Goal: Information Seeking & Learning: Learn about a topic

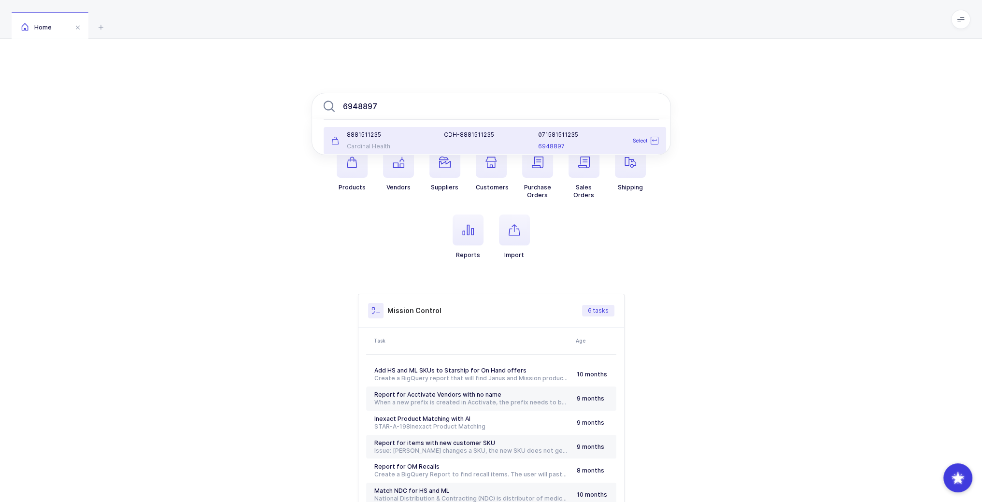
type input "6948897"
click at [433, 145] on div "8881511235 Cardinal Health" at bounding box center [382, 140] width 113 height 19
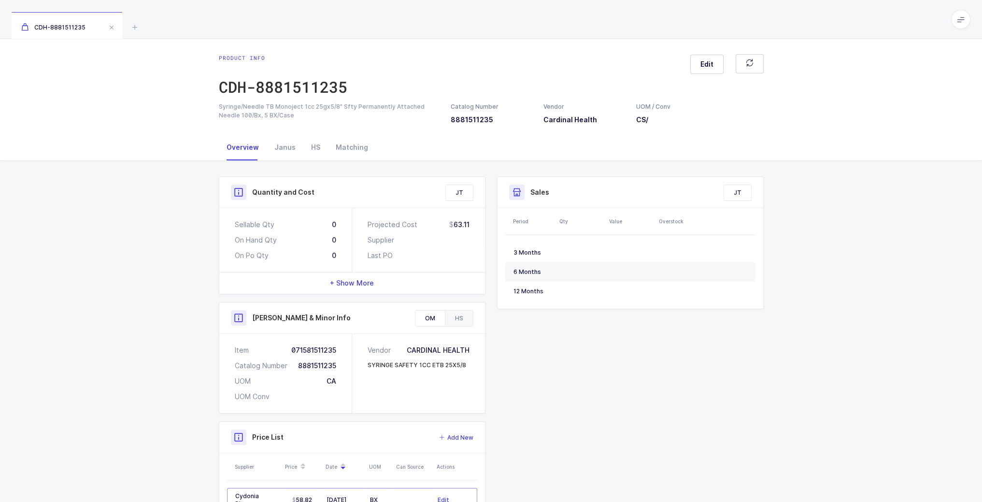
click at [466, 321] on div "HS" at bounding box center [459, 318] width 28 height 15
click at [318, 156] on div "HS" at bounding box center [315, 147] width 25 height 26
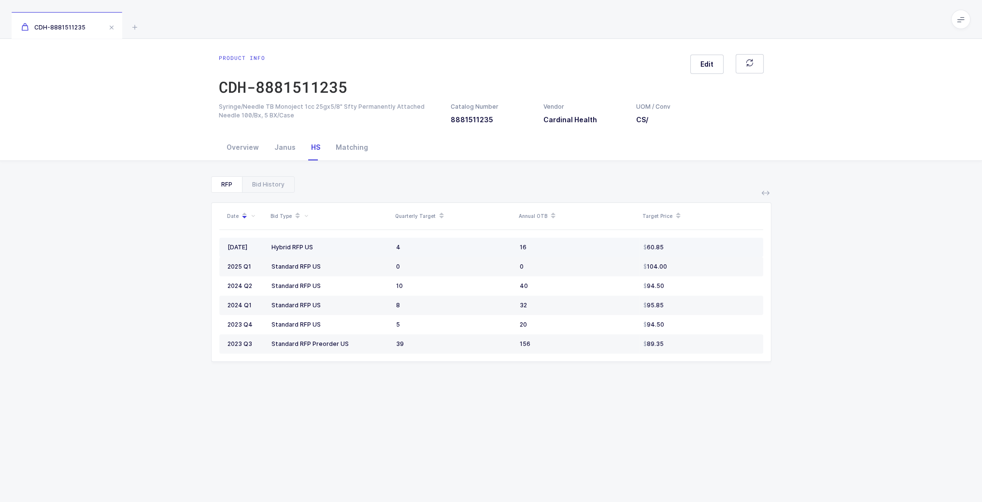
click at [687, 251] on div "60.85" at bounding box center [700, 248] width 112 height 8
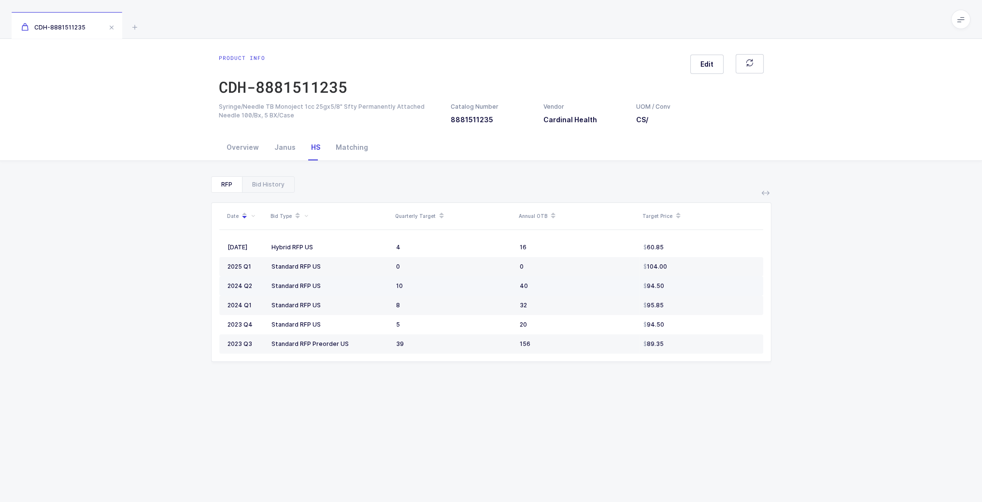
drag, startPoint x: 225, startPoint y: 247, endPoint x: 699, endPoint y: 286, distance: 475.6
click at [699, 286] on tbody "2025 September Hybrid RFP US 4 16 60.85 2025 Q1 Standard RFP US 0 0 104.00 2024…" at bounding box center [491, 296] width 544 height 116
click at [699, 286] on td "94.50" at bounding box center [702, 285] width 124 height 19
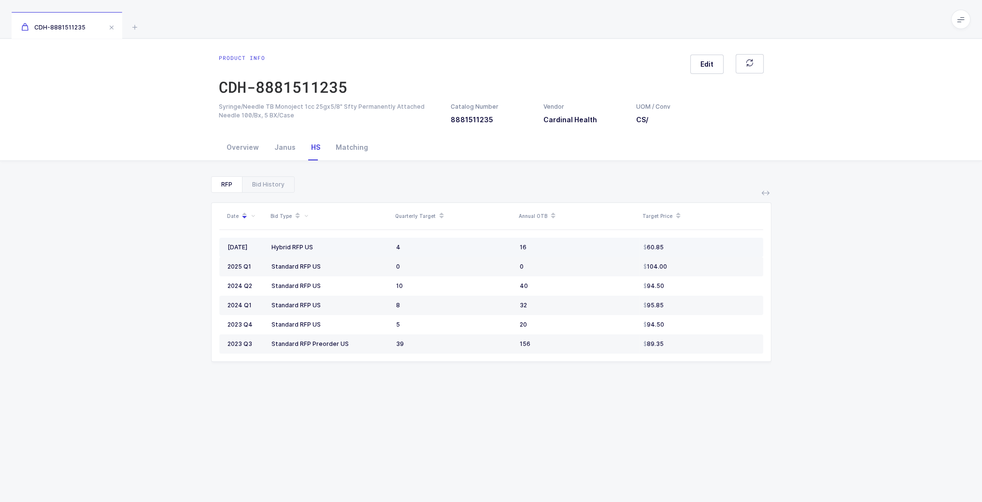
drag, startPoint x: 688, startPoint y: 257, endPoint x: 493, endPoint y: 251, distance: 194.8
click at [634, 261] on tbody "2025 September Hybrid RFP US 4 16 60.85 2025 Q1 Standard RFP US 0 0 104.00 2024…" at bounding box center [491, 296] width 544 height 116
click at [264, 182] on div "Bid History" at bounding box center [268, 184] width 52 height 15
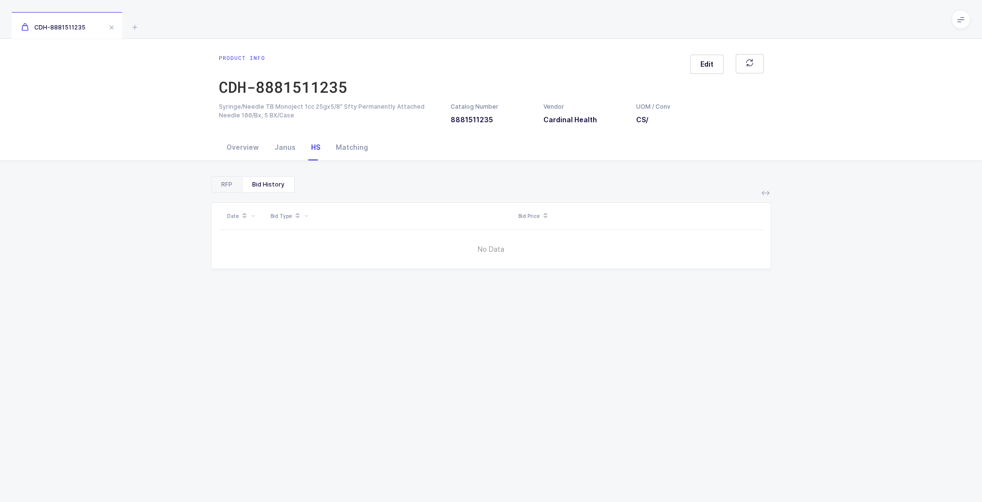
click at [228, 192] on div "RFP" at bounding box center [227, 184] width 30 height 15
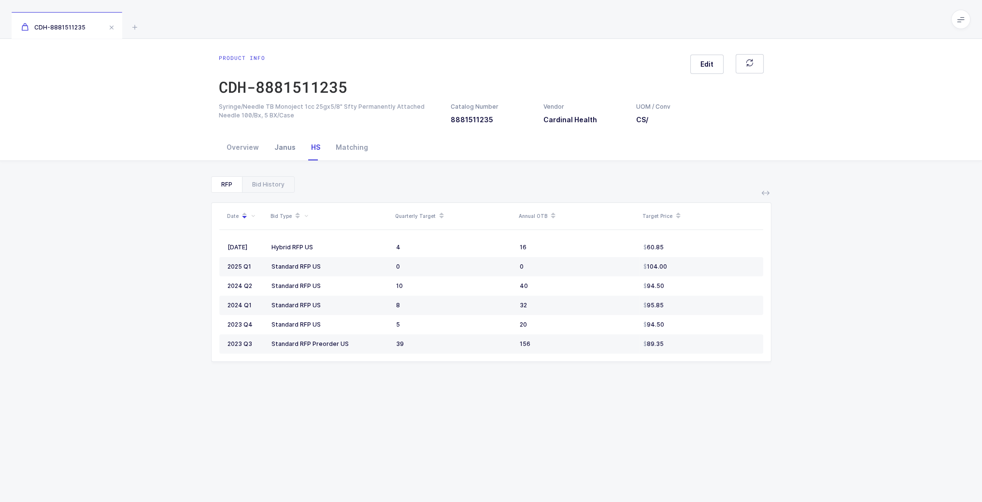
click at [293, 145] on div "Janus" at bounding box center [285, 147] width 37 height 26
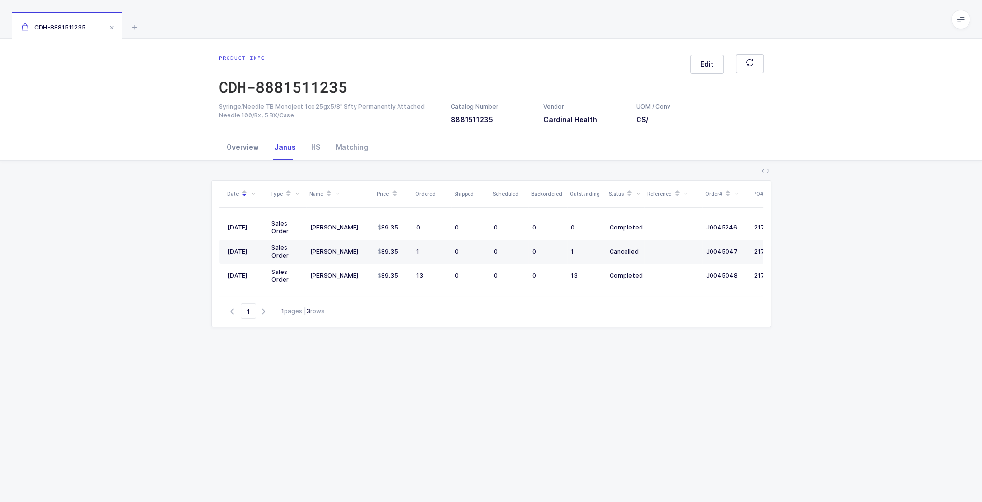
click at [241, 148] on div "Overview" at bounding box center [243, 147] width 48 height 26
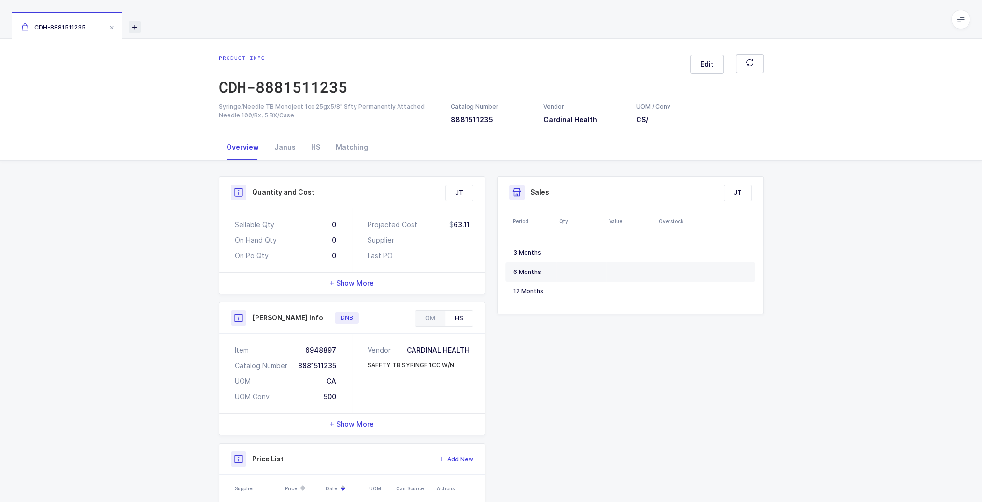
click at [135, 25] on icon at bounding box center [135, 27] width 12 height 12
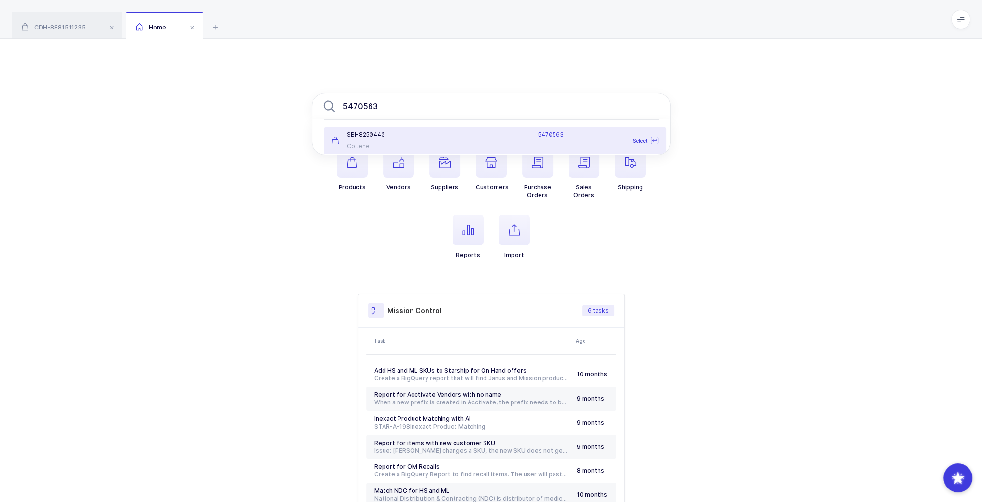
type input "5470563"
click at [452, 130] on li "SBH8250440 Coltene 5470563 Select" at bounding box center [495, 140] width 343 height 27
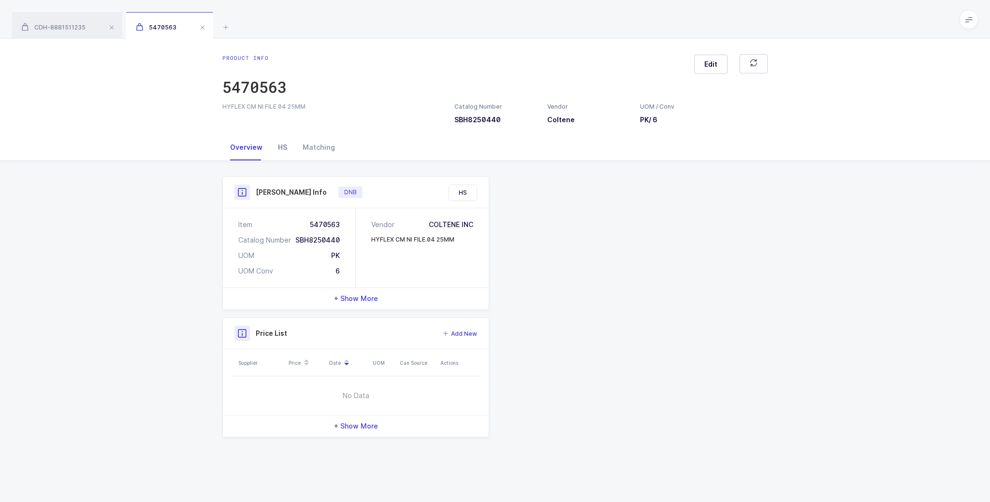
click at [281, 151] on div "HS" at bounding box center [282, 147] width 25 height 26
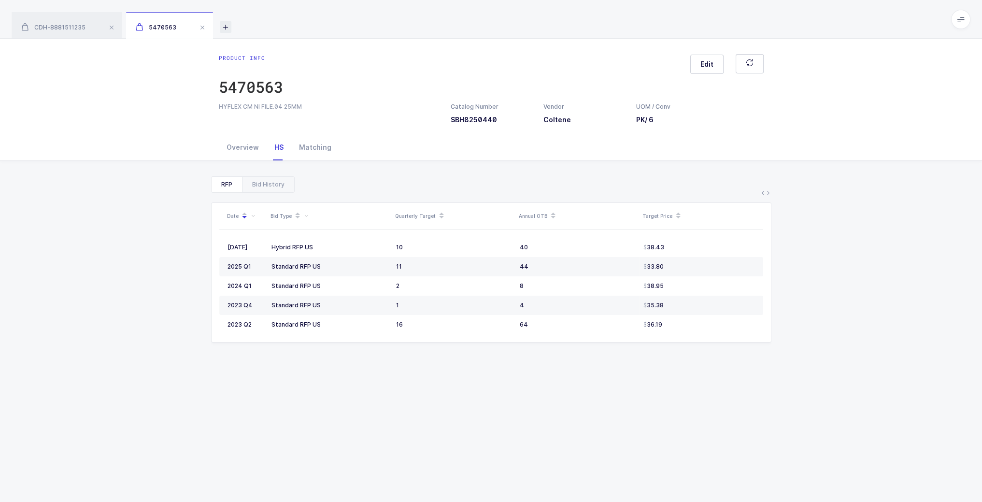
click at [227, 22] on icon at bounding box center [226, 27] width 12 height 12
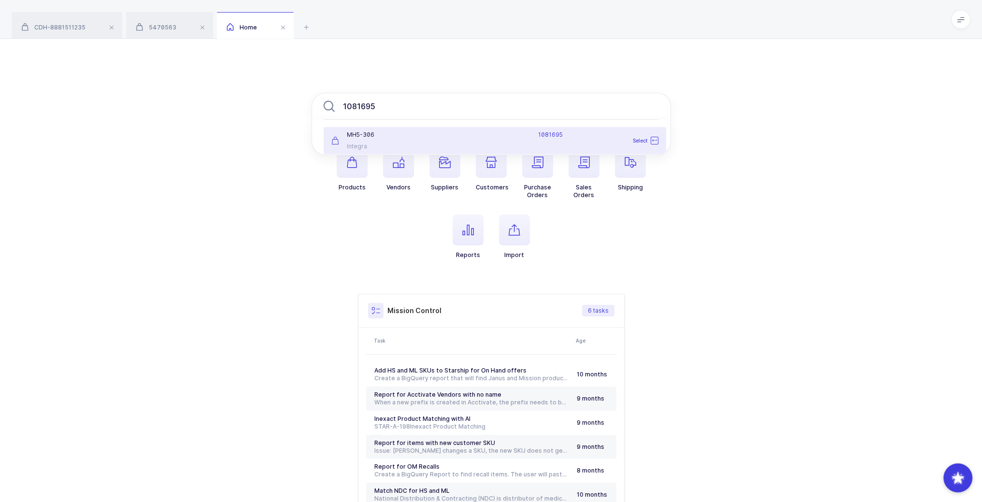
type input "1081695"
click at [454, 144] on div "1081695" at bounding box center [551, 140] width 226 height 19
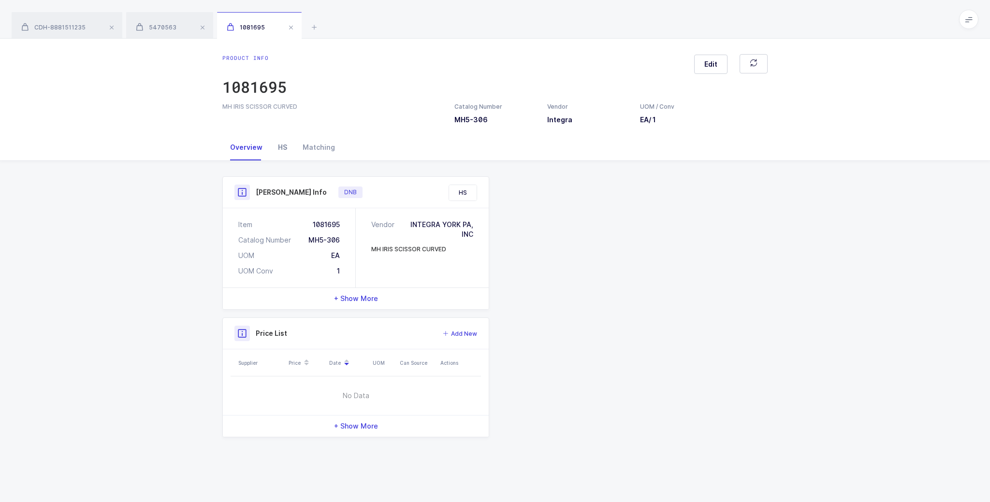
click at [284, 153] on div "HS" at bounding box center [282, 147] width 25 height 26
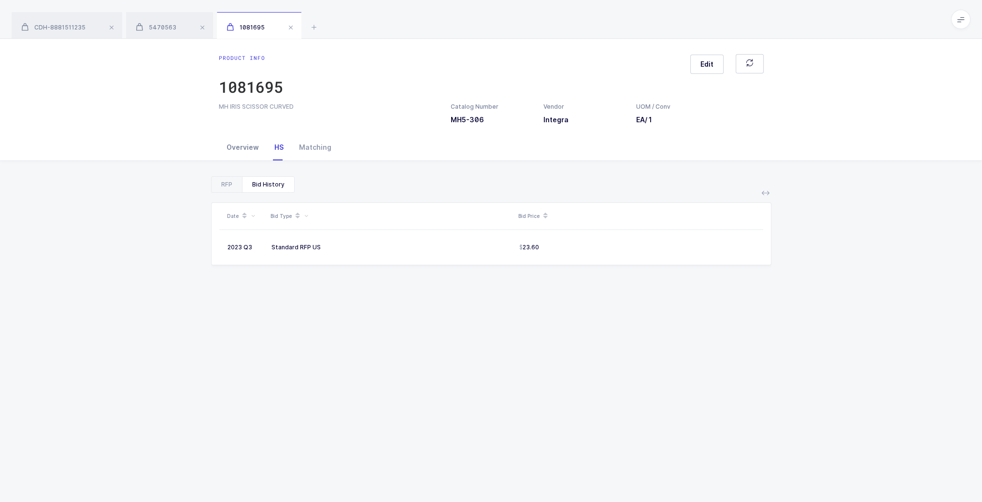
click at [245, 153] on div "Overview" at bounding box center [243, 147] width 48 height 26
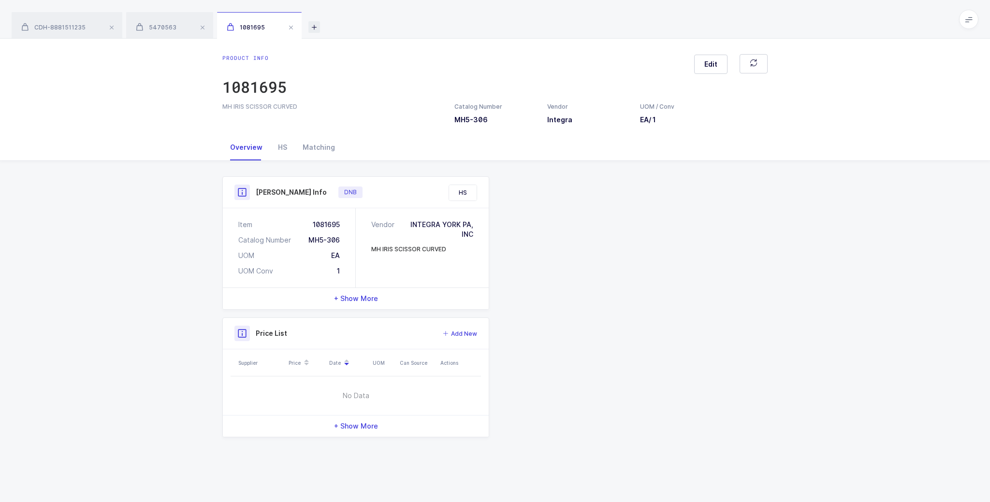
click at [315, 25] on icon at bounding box center [314, 27] width 12 height 12
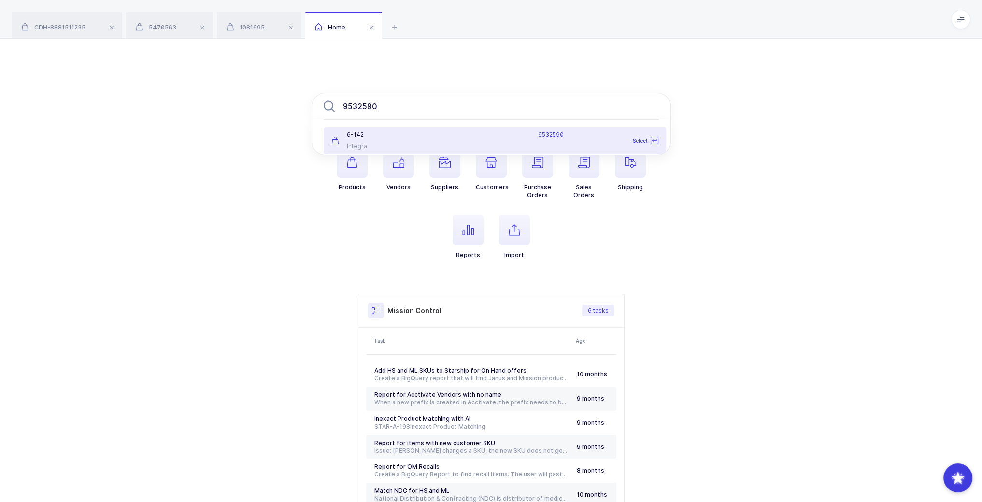
type input "9532590"
click at [411, 141] on div "6-142 Integra" at bounding box center [382, 140] width 113 height 19
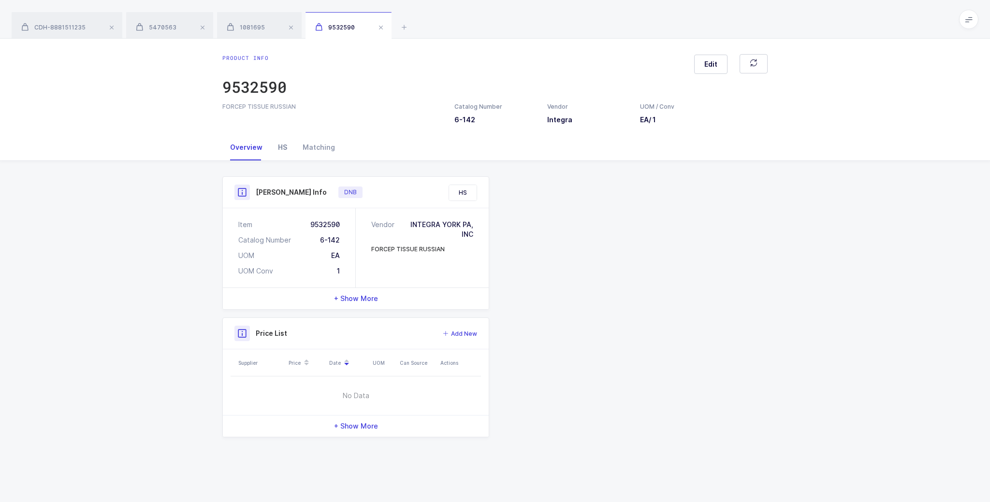
click at [281, 154] on div "HS" at bounding box center [282, 147] width 25 height 26
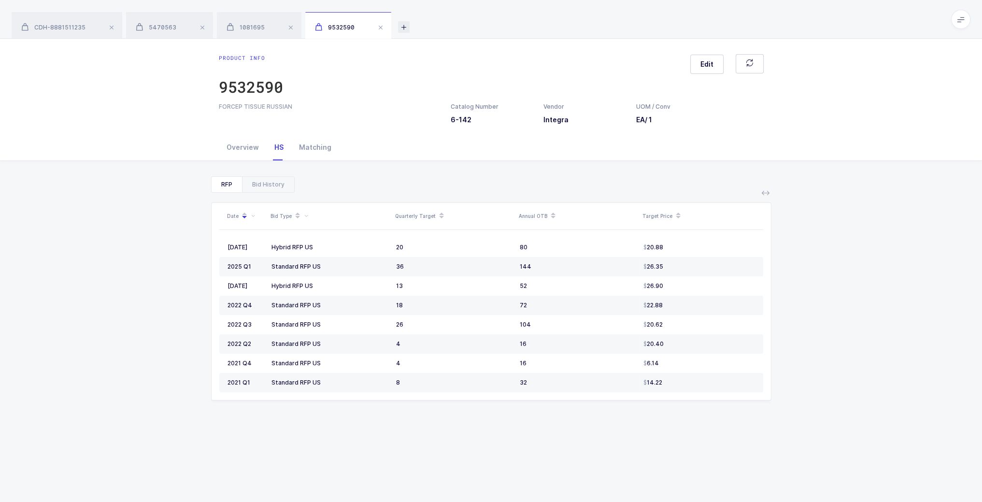
click at [404, 29] on icon at bounding box center [404, 27] width 12 height 12
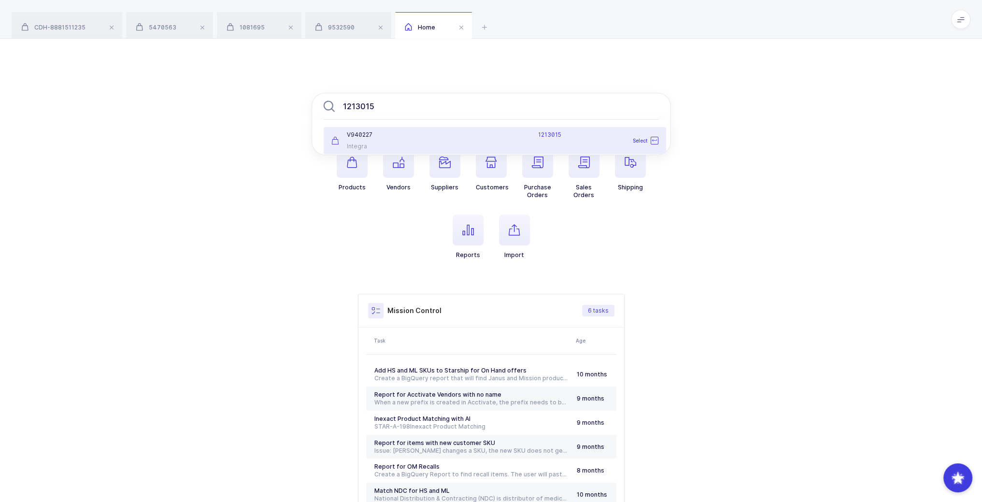
type input "1213015"
click at [440, 142] on div "1213015" at bounding box center [551, 140] width 226 height 19
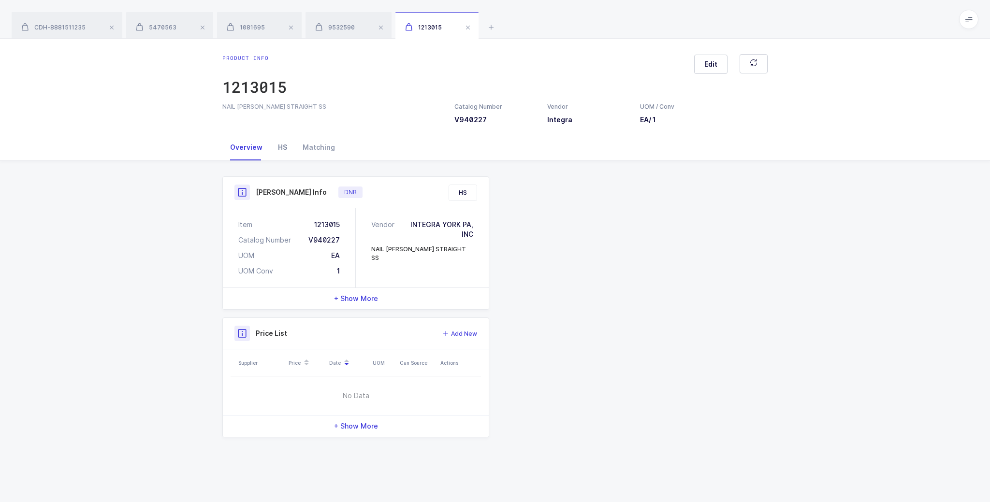
click at [290, 152] on div "HS" at bounding box center [282, 147] width 25 height 26
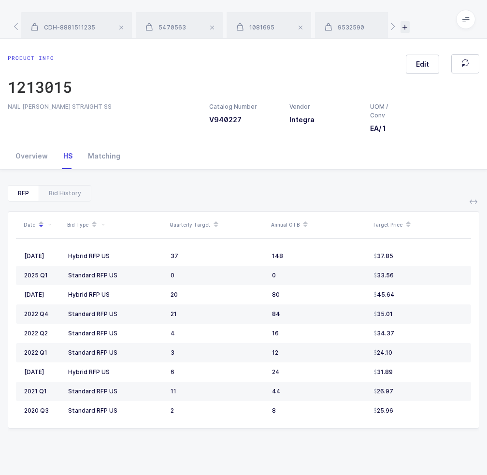
click at [404, 25] on icon at bounding box center [405, 27] width 9 height 12
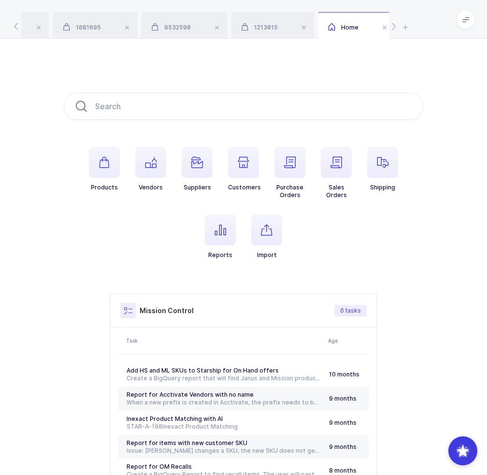
click at [264, 230] on icon "button" at bounding box center [267, 230] width 12 height 12
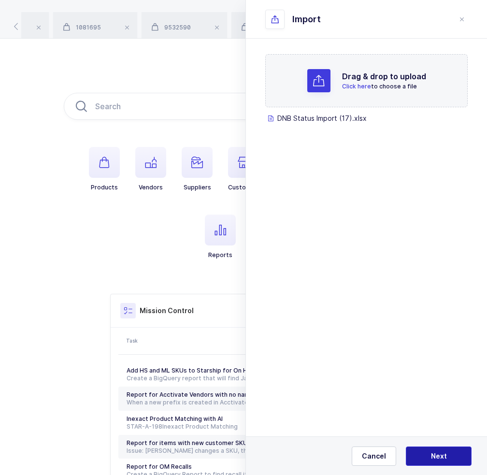
click at [439, 452] on span "Next" at bounding box center [439, 456] width 16 height 10
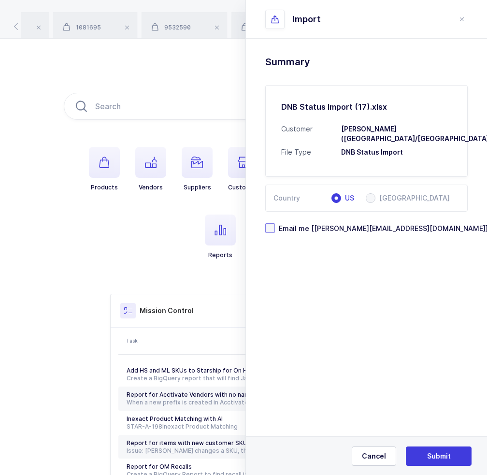
click at [330, 224] on span "Email me [[PERSON_NAME][EMAIL_ADDRESS][DOMAIN_NAME]]" at bounding box center [381, 228] width 213 height 9
click at [275, 223] on input "Email me [[PERSON_NAME][EMAIL_ADDRESS][DOMAIN_NAME]]" at bounding box center [275, 223] width 0 height 0
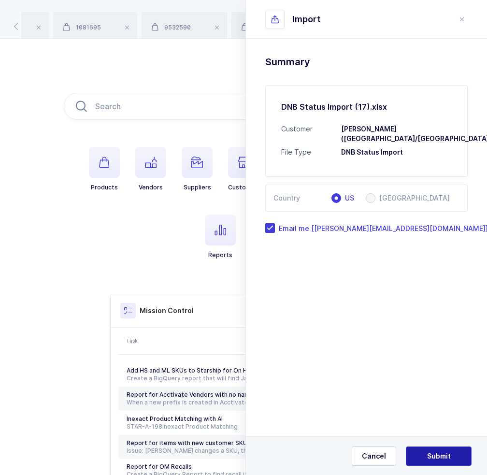
click at [436, 455] on span "Submit" at bounding box center [439, 456] width 24 height 10
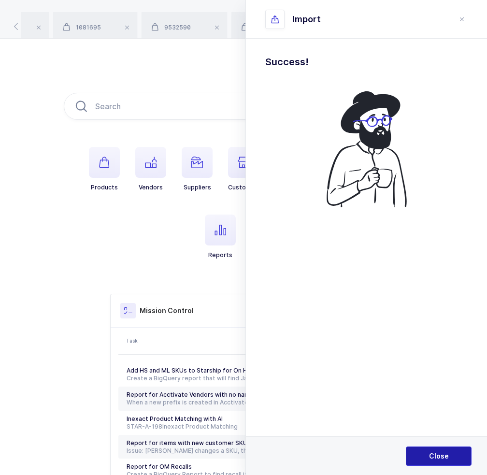
click at [439, 451] on span "Close" at bounding box center [439, 456] width 20 height 10
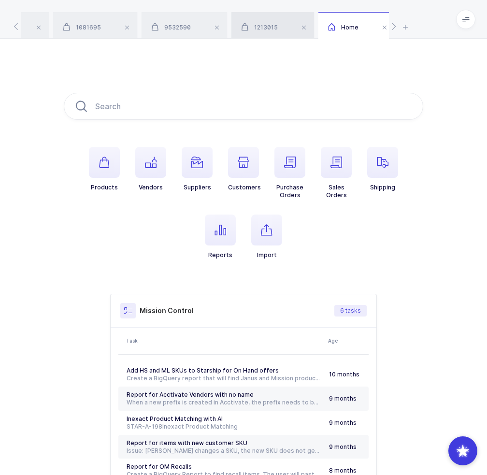
click at [269, 26] on span "1213015" at bounding box center [259, 27] width 37 height 7
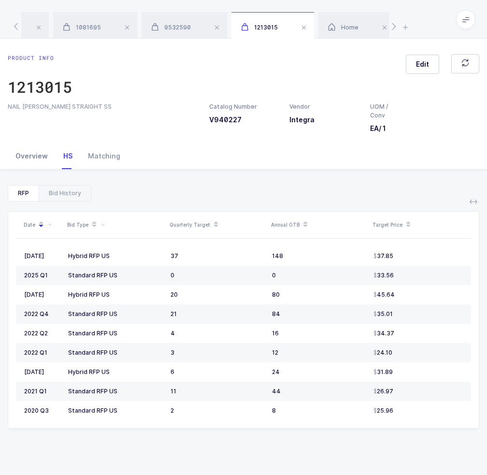
click at [39, 160] on div "Overview" at bounding box center [32, 156] width 48 height 26
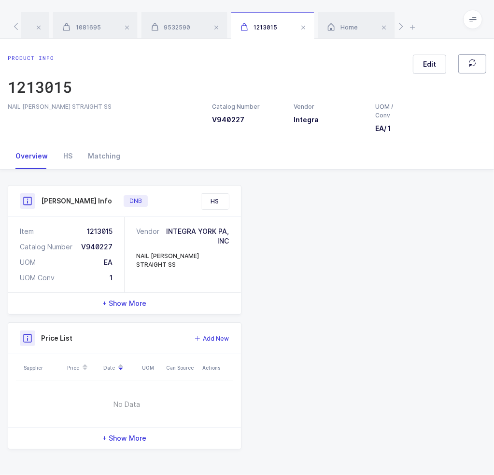
click at [468, 63] on button "button" at bounding box center [473, 63] width 28 height 19
click at [469, 68] on span "button" at bounding box center [473, 64] width 8 height 10
click at [70, 159] on div "HS" at bounding box center [68, 156] width 25 height 26
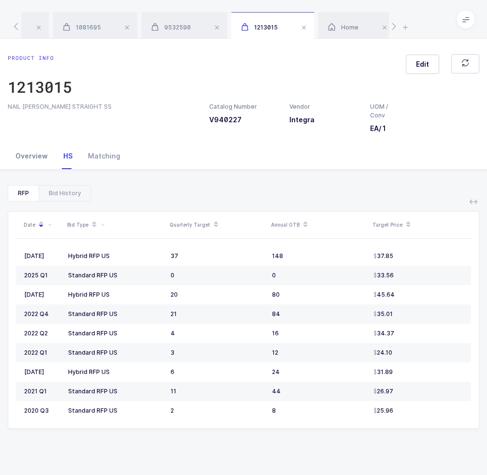
click at [28, 168] on div "Overview" at bounding box center [32, 156] width 48 height 26
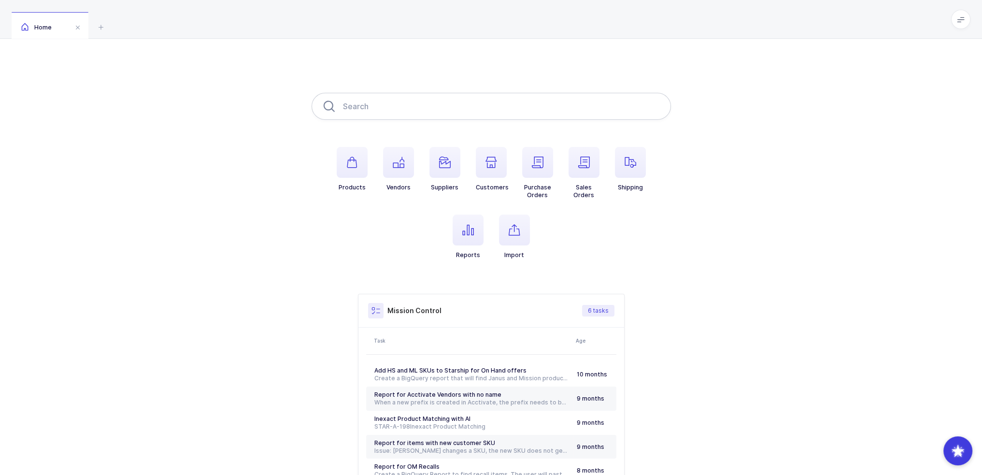
click at [375, 108] on input "text" at bounding box center [492, 106] width 360 height 27
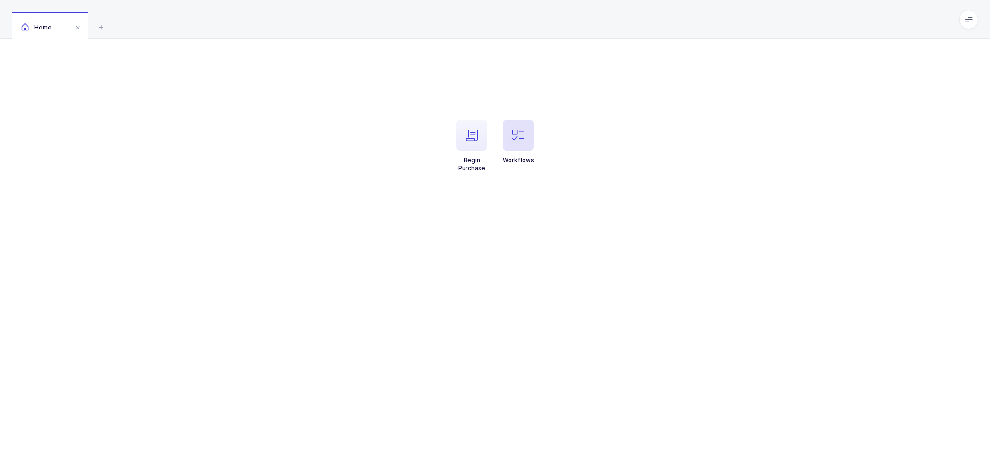
click at [512, 138] on icon "button" at bounding box center [518, 136] width 12 height 12
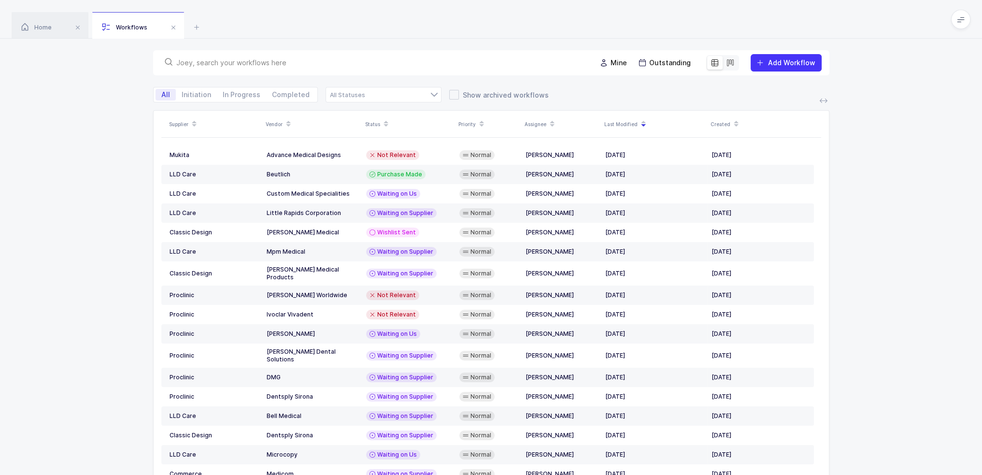
click at [407, 59] on input "text" at bounding box center [380, 63] width 408 height 10
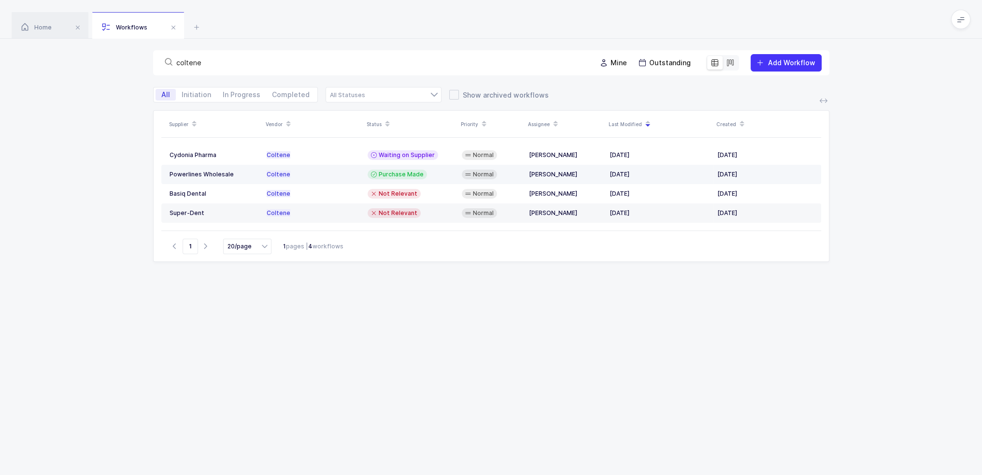
type input "coltene"
click at [383, 173] on span "Purchase Made" at bounding box center [401, 175] width 45 height 8
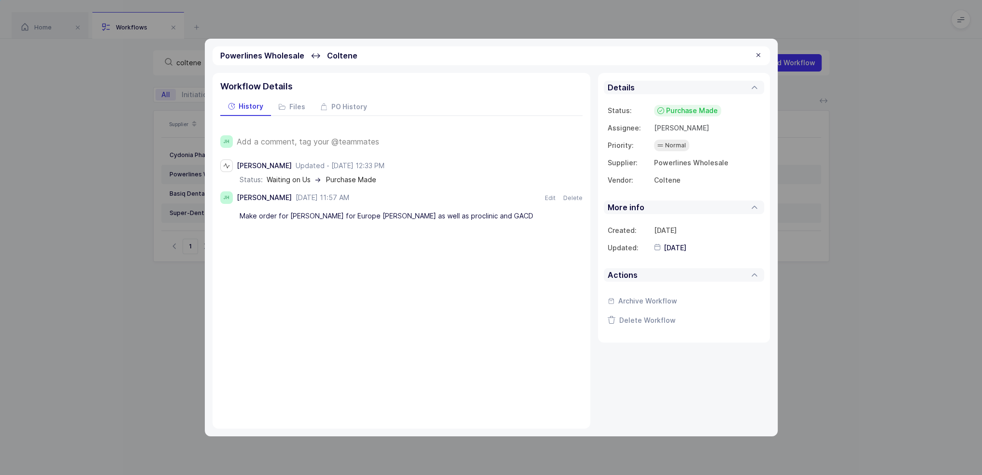
click at [354, 144] on span "Add a comment, tag your @teammates" at bounding box center [308, 141] width 143 height 9
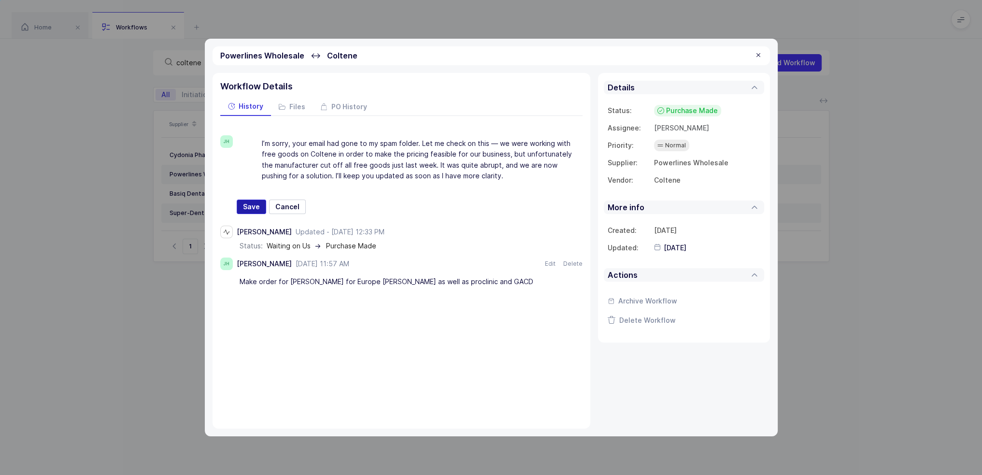
click at [255, 205] on span "Save" at bounding box center [251, 207] width 17 height 10
type input "2025-09-30"
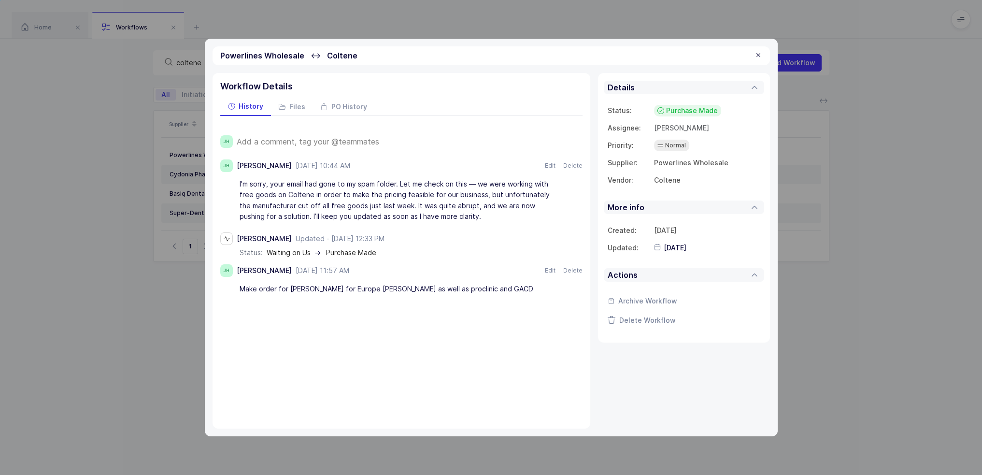
click at [666, 108] on span "Purchase Made" at bounding box center [692, 111] width 52 height 10
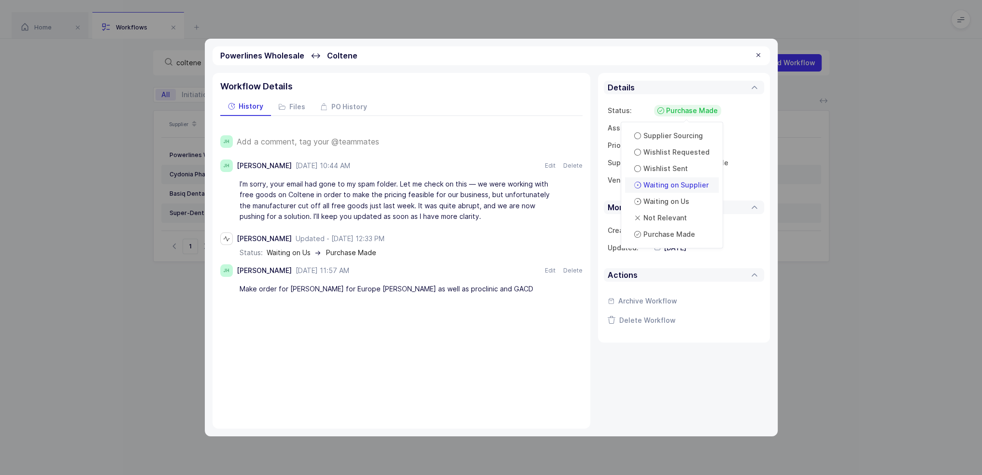
click at [691, 185] on span "Waiting on Supplier" at bounding box center [676, 185] width 65 height 10
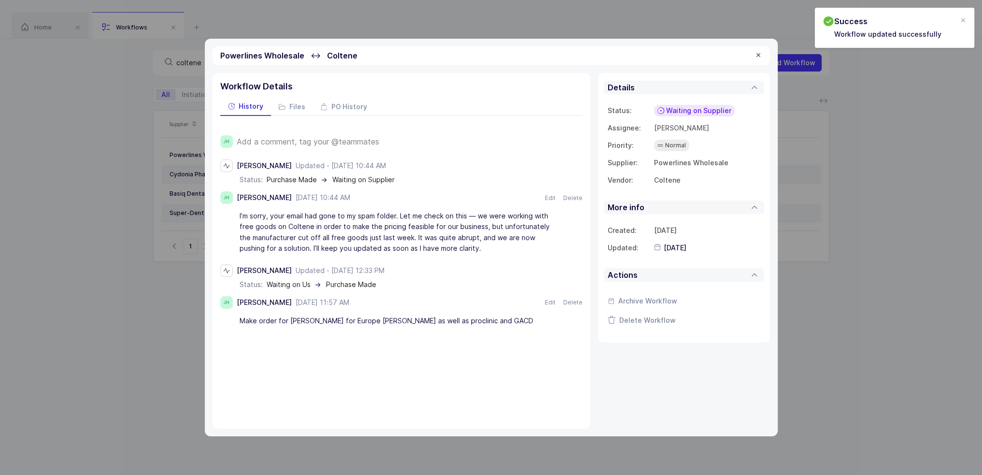
click at [758, 54] on div at bounding box center [759, 55] width 8 height 9
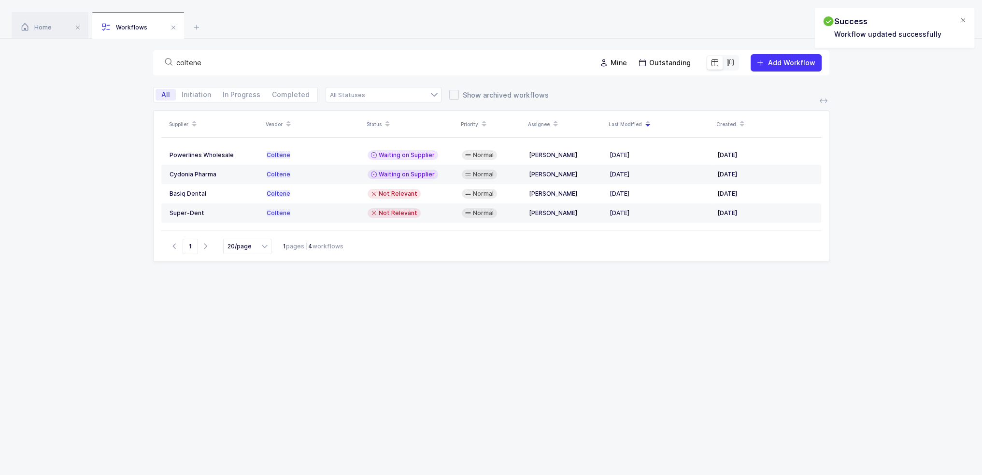
click at [965, 20] on div at bounding box center [964, 20] width 8 height 9
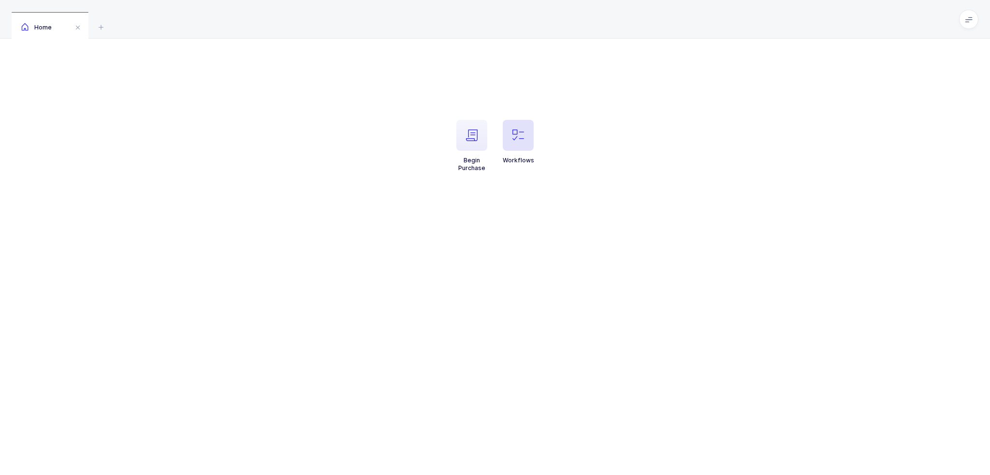
click at [513, 139] on icon "button" at bounding box center [518, 136] width 12 height 12
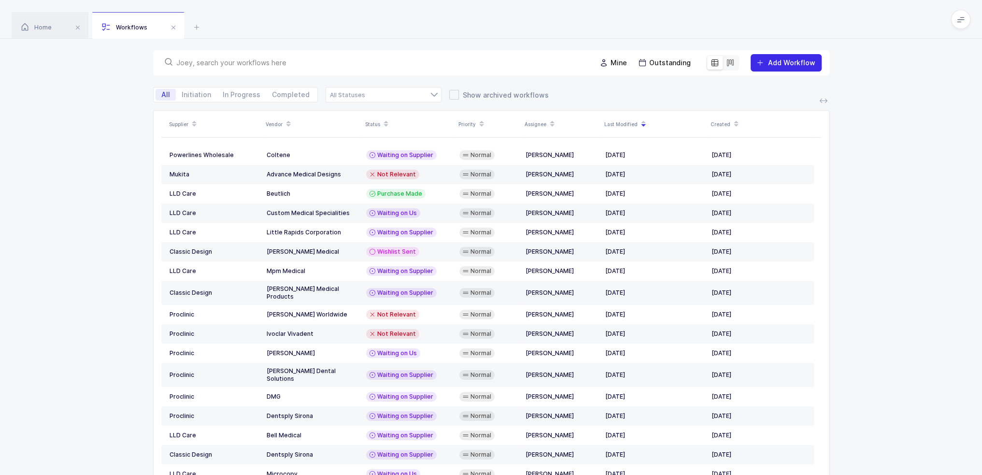
click at [783, 64] on span "Add Workflow" at bounding box center [791, 62] width 47 height 8
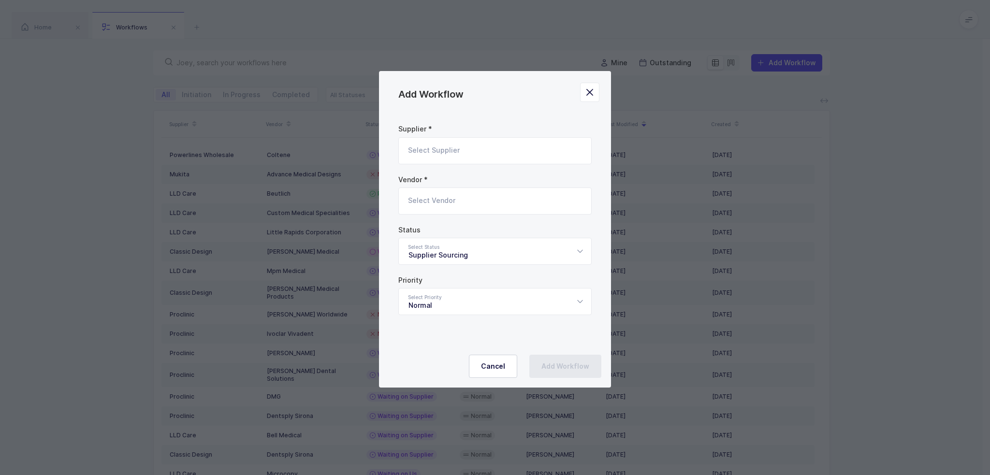
click at [486, 155] on input "Add Workflow" at bounding box center [494, 150] width 193 height 27
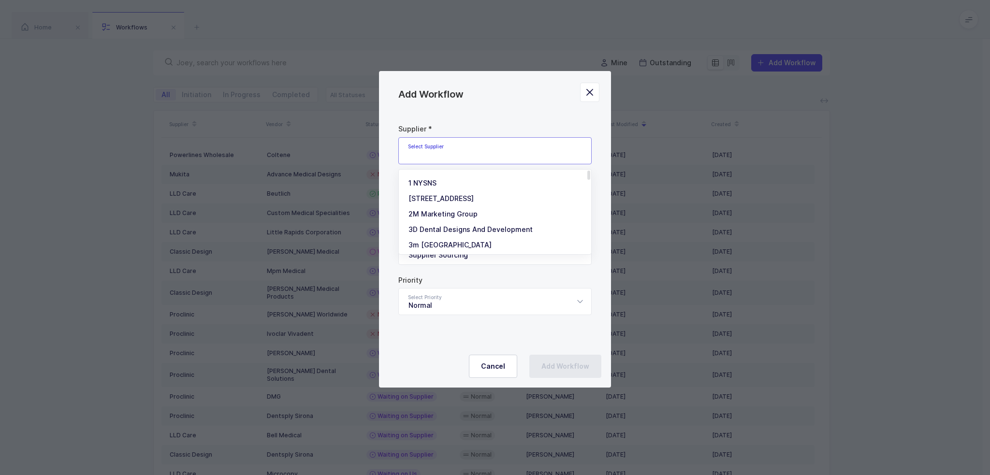
type input "g"
click at [468, 180] on li "Focus Global" at bounding box center [499, 182] width 192 height 15
type input "Focus Global"
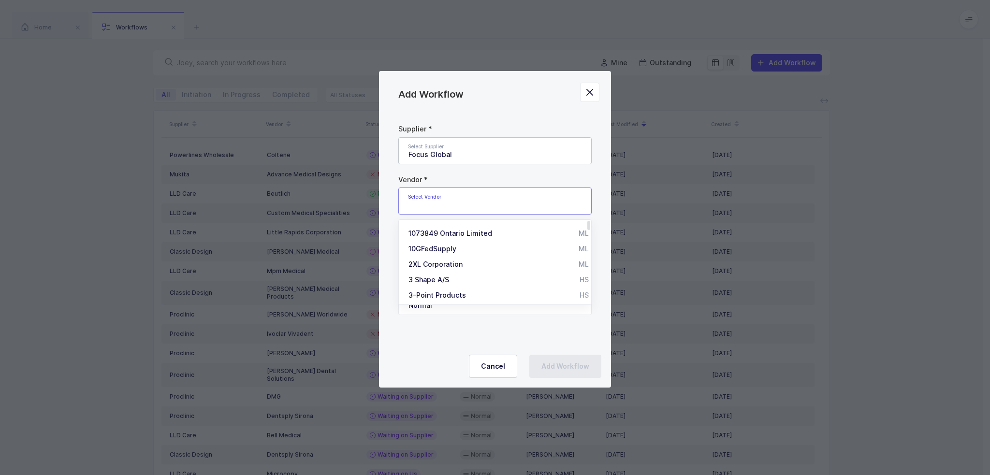
click at [462, 203] on input "Add Workflow" at bounding box center [494, 200] width 193 height 27
click at [427, 271] on li "HuFriedy MM, OM, HS, DC" at bounding box center [499, 264] width 192 height 15
type input "HuFriedy"
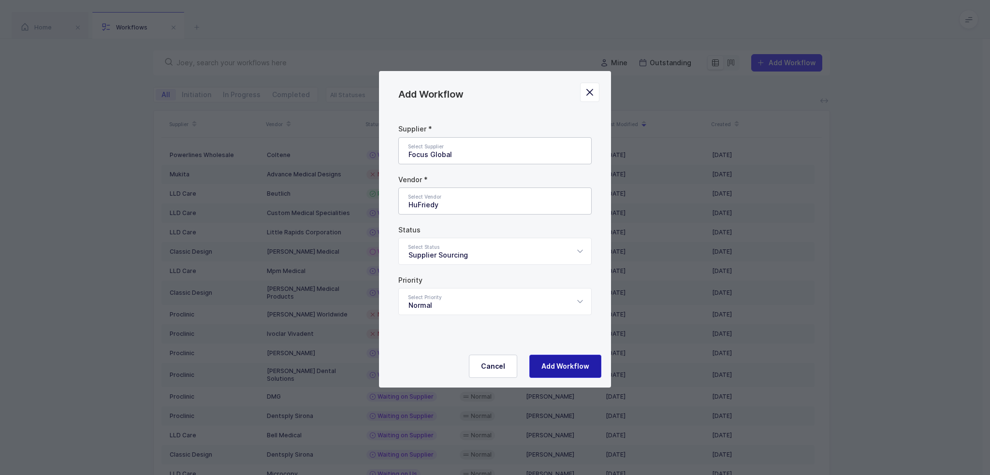
click at [549, 375] on button "Add Workflow" at bounding box center [565, 366] width 72 height 23
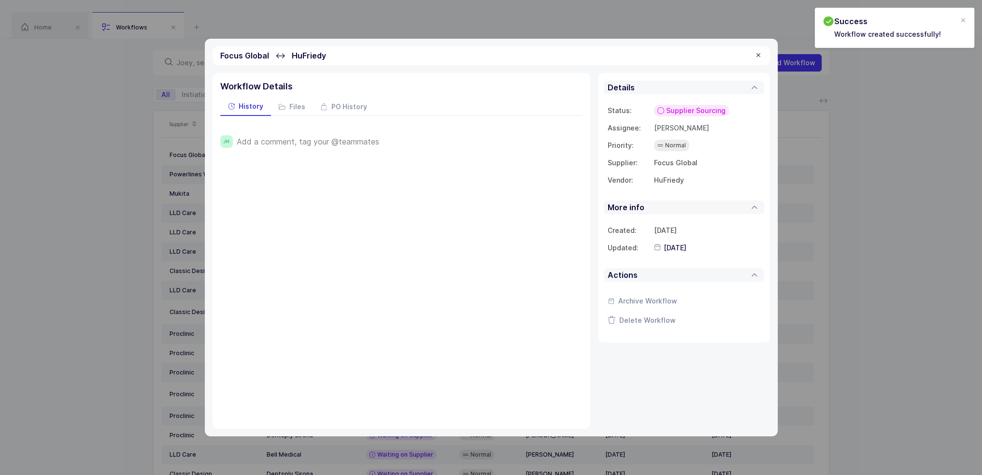
click at [345, 136] on div "Add a comment, tag your @teammates" at bounding box center [410, 141] width 346 height 13
click at [343, 141] on span "Add a comment, tag your @teammates" at bounding box center [308, 141] width 143 height 9
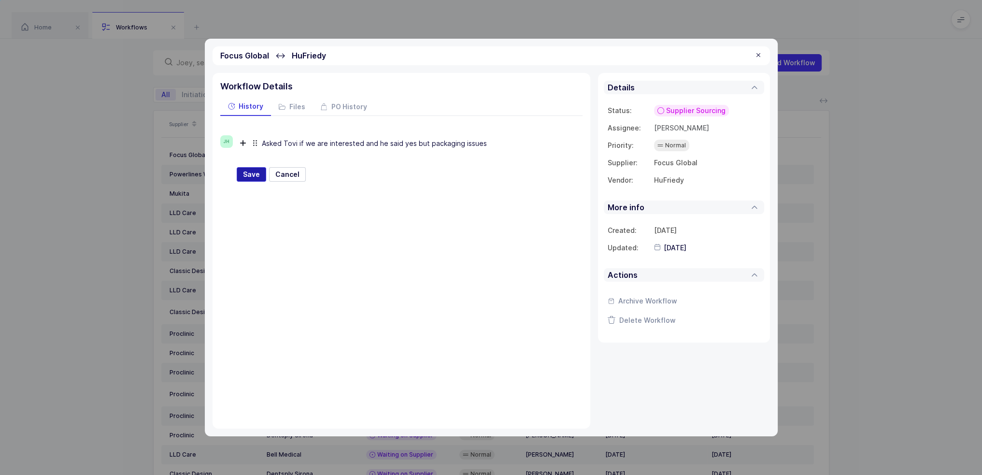
click at [237, 179] on button "Save" at bounding box center [251, 174] width 29 height 14
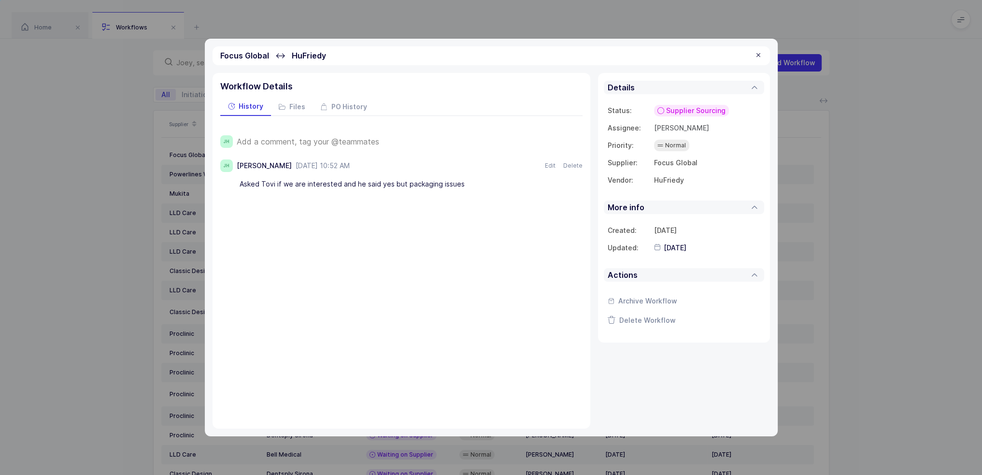
click at [758, 54] on div at bounding box center [759, 55] width 8 height 9
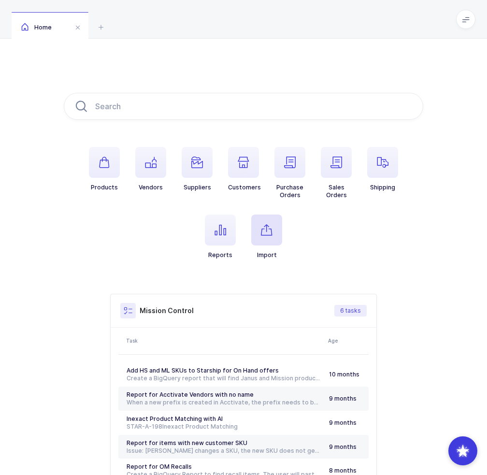
click at [269, 236] on span "button" at bounding box center [266, 230] width 31 height 31
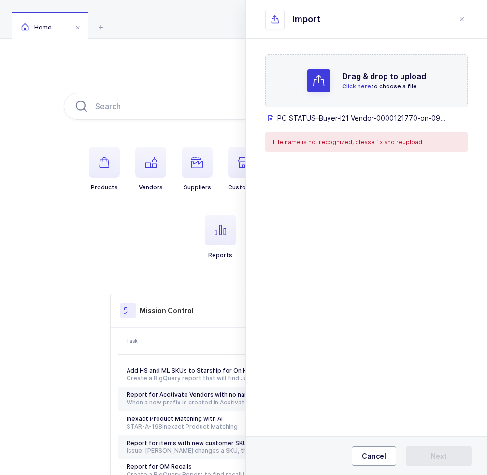
click at [370, 456] on span "Cancel" at bounding box center [374, 456] width 24 height 10
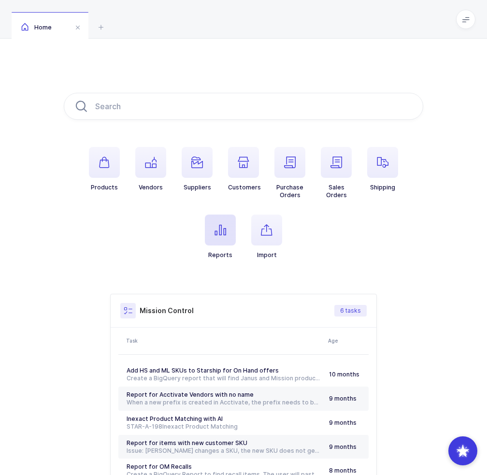
click at [219, 235] on icon "button" at bounding box center [221, 230] width 12 height 12
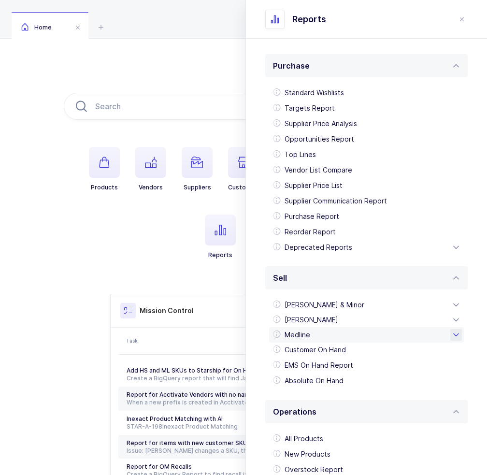
click at [318, 335] on div "Medline" at bounding box center [366, 334] width 195 height 15
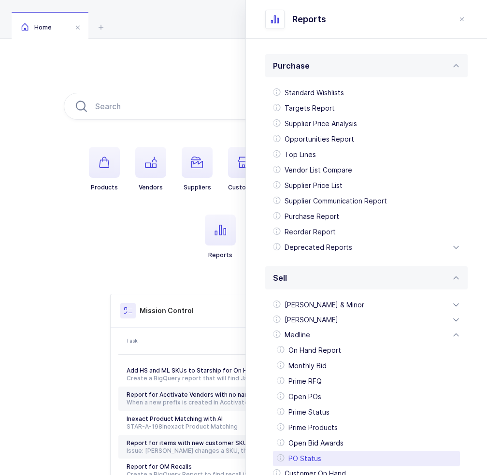
click at [305, 454] on div "PO Status" at bounding box center [366, 458] width 187 height 15
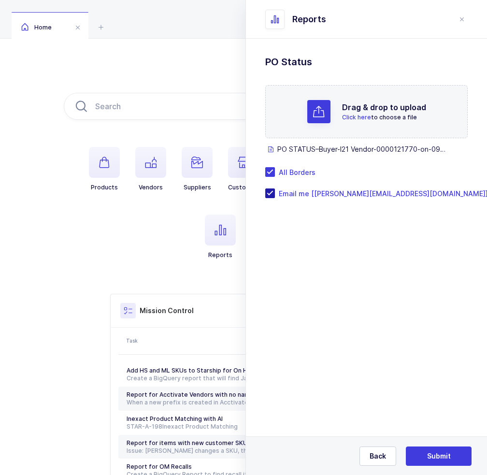
click at [299, 197] on span "Email me [[PERSON_NAME][EMAIL_ADDRESS][DOMAIN_NAME]]" at bounding box center [381, 193] width 213 height 9
click at [275, 188] on input "Email me [[PERSON_NAME][EMAIL_ADDRESS][DOMAIN_NAME]]" at bounding box center [275, 188] width 0 height 0
click at [310, 168] on span "All Borders" at bounding box center [295, 172] width 41 height 9
click at [275, 167] on input "All Borders" at bounding box center [275, 167] width 0 height 0
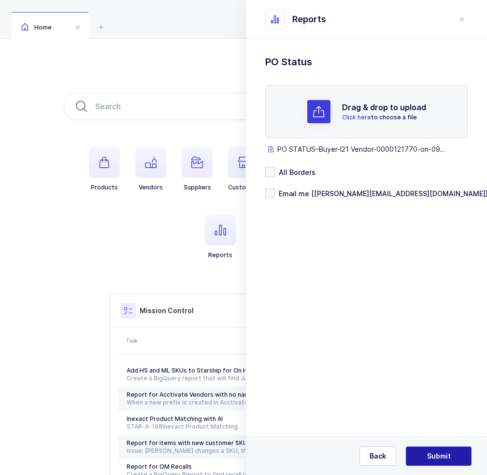
click at [432, 447] on div "Back Submit" at bounding box center [366, 455] width 241 height 39
click at [435, 454] on span "Submit" at bounding box center [439, 456] width 24 height 10
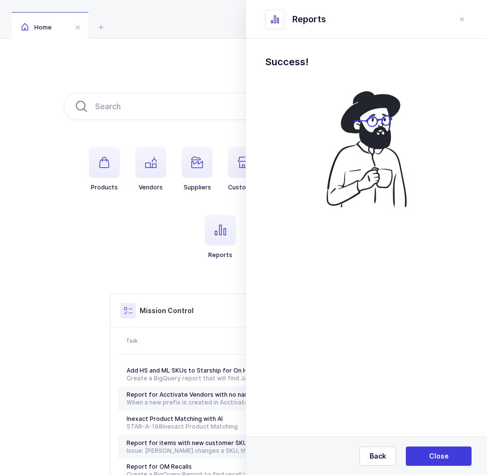
click at [4, 440] on div "Products Vendors Suppliers Customers Purchase Orders Sales Orders Shipping Repo…" at bounding box center [243, 304] width 487 height 531
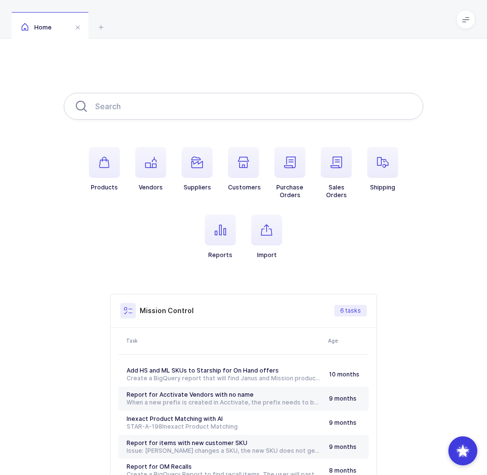
click at [166, 108] on input "text" at bounding box center [244, 106] width 360 height 27
type input "4518958737"
click at [345, 168] on span "button" at bounding box center [336, 162] width 31 height 31
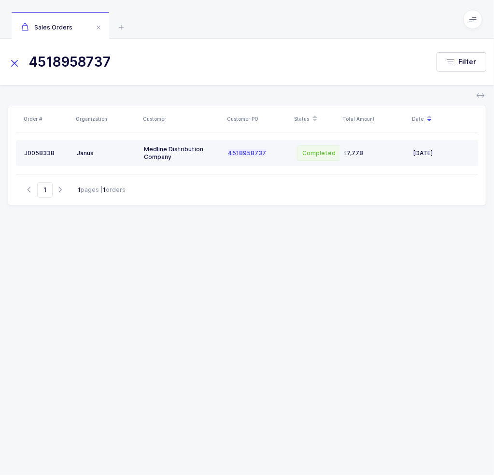
type input "4518958737"
click at [225, 155] on td "4518958737" at bounding box center [257, 153] width 67 height 26
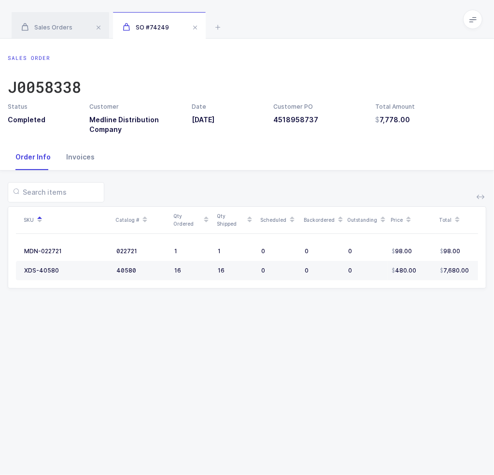
click at [90, 159] on div "Invoices" at bounding box center [80, 157] width 44 height 26
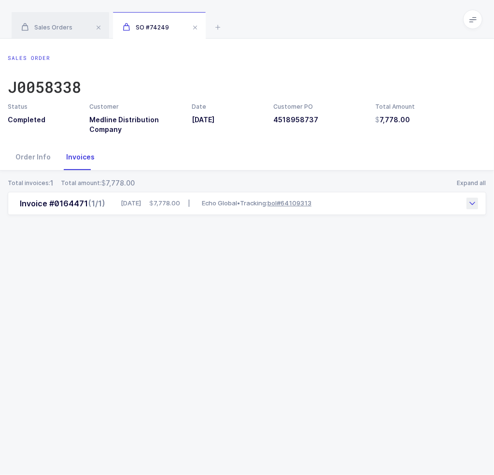
drag, startPoint x: 336, startPoint y: 203, endPoint x: 284, endPoint y: 202, distance: 51.7
click at [284, 202] on div "Invoice #0164471 (1/1) 08/28/2025 7,778.00 | Echo Global • Tracking: bol#641093…" at bounding box center [247, 203] width 479 height 23
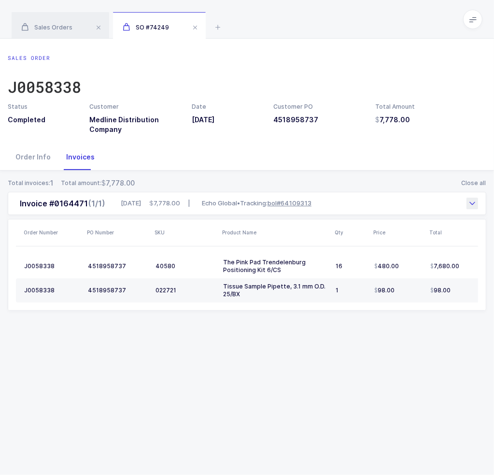
copy link "bol#64109313"
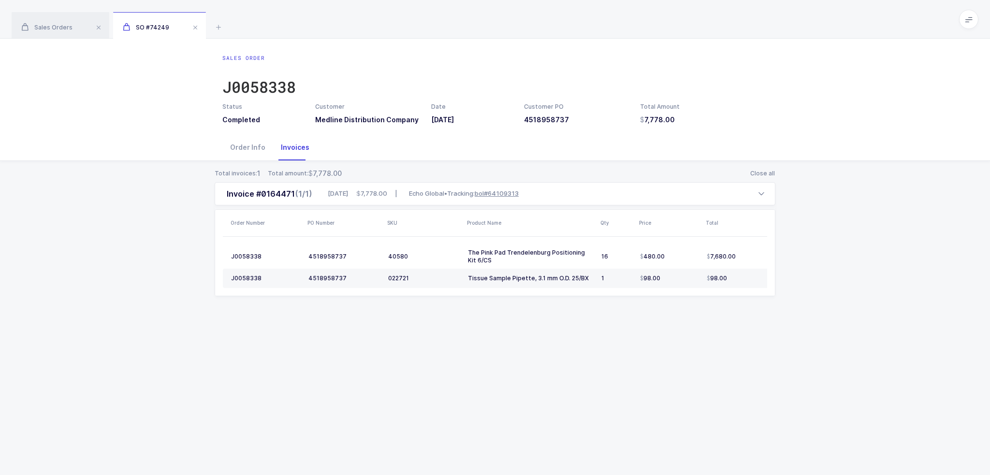
click at [494, 53] on div "Sales Order J0058338 Status Completed Customer Medline Distribution Company Dat…" at bounding box center [495, 87] width 990 height 96
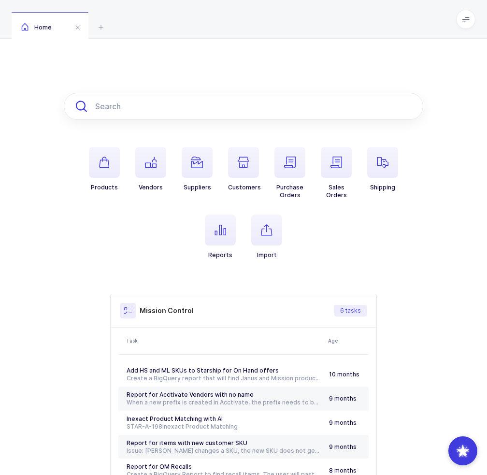
click at [97, 107] on input "text" at bounding box center [244, 106] width 360 height 27
paste input "NEO-N714"
type input "NEO-N714"
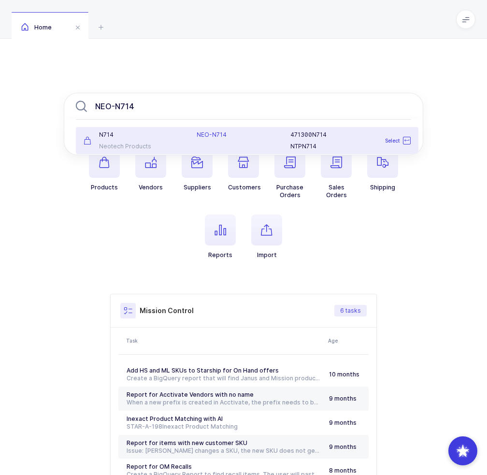
click at [119, 135] on div "N714" at bounding box center [134, 135] width 101 height 8
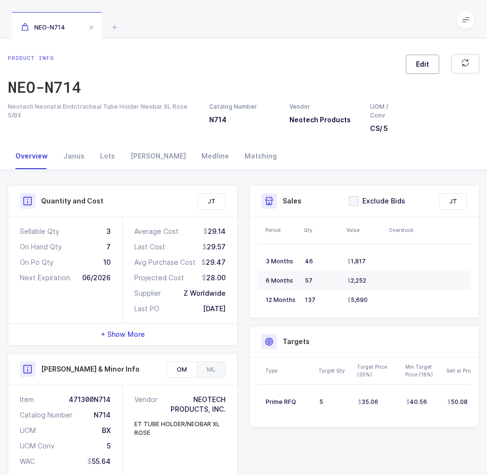
click at [415, 67] on button "Edit" at bounding box center [422, 64] width 33 height 19
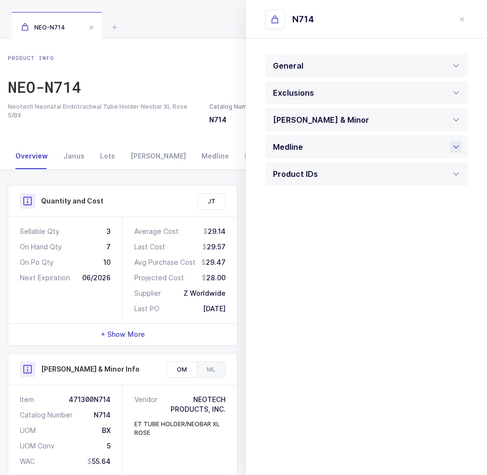
click at [330, 144] on div "Medline" at bounding box center [366, 146] width 202 height 23
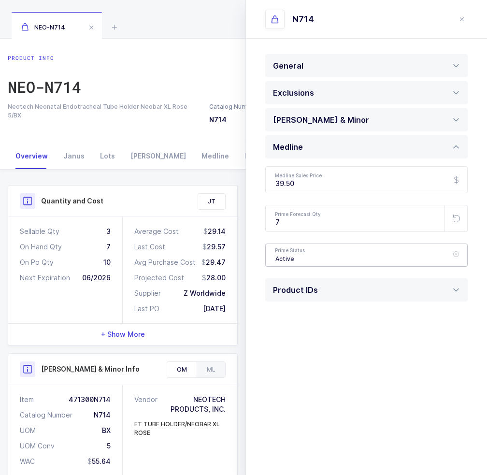
click at [297, 252] on div "Active" at bounding box center [366, 255] width 202 height 23
click at [299, 299] on span "Pending" at bounding box center [288, 301] width 27 height 8
type input "Pending"
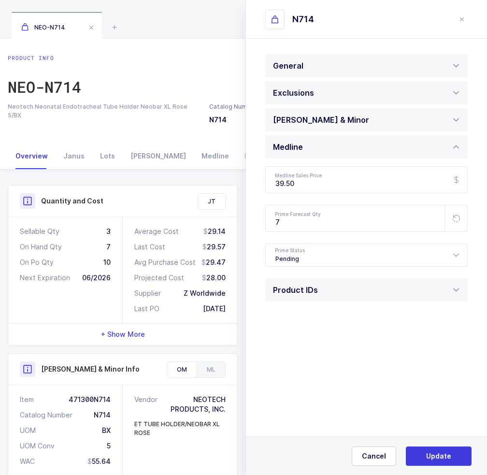
scroll to position [48, 0]
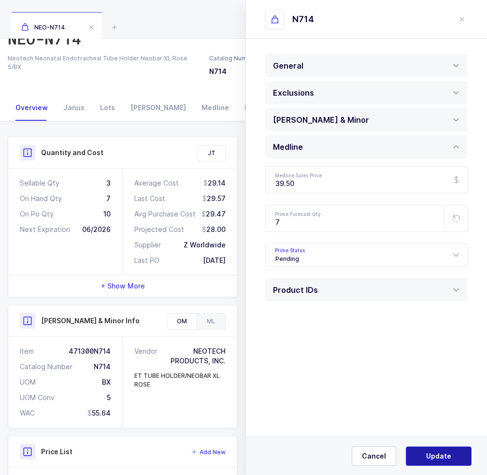
click at [436, 454] on span "Update" at bounding box center [438, 456] width 25 height 10
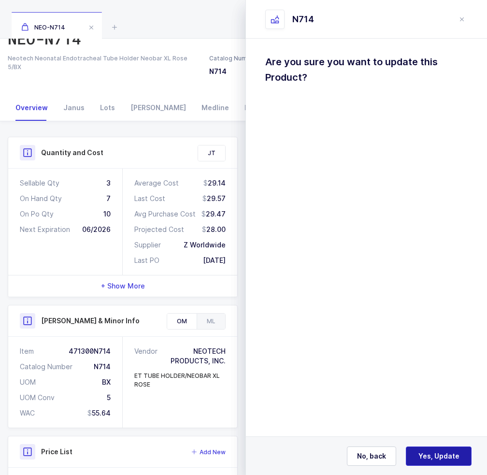
click at [447, 452] on span "Yes, Update" at bounding box center [438, 456] width 41 height 10
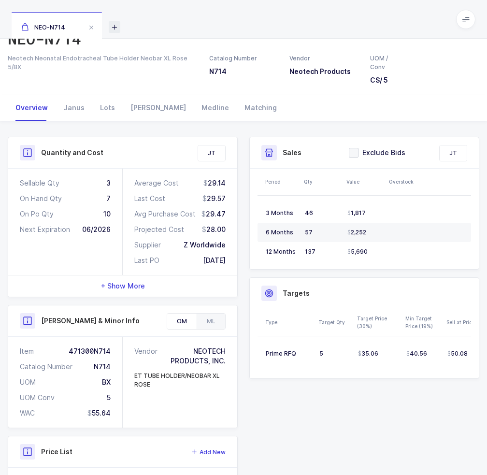
click at [115, 28] on icon at bounding box center [115, 27] width 12 height 12
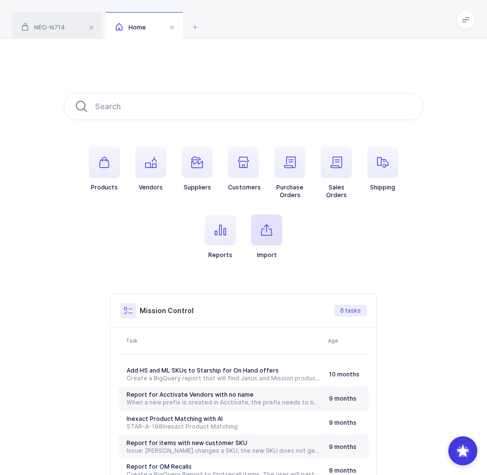
click at [264, 232] on icon "button" at bounding box center [267, 230] width 12 height 12
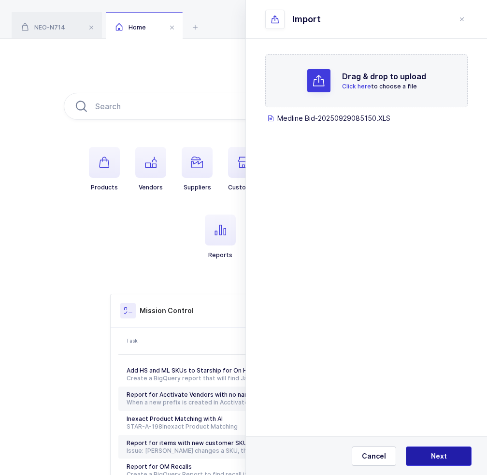
click at [434, 455] on span "Next" at bounding box center [439, 456] width 16 height 10
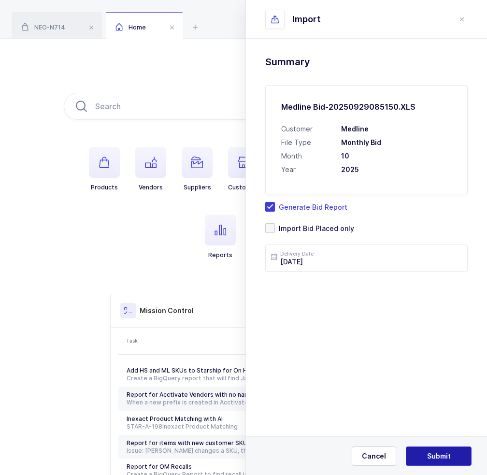
click at [448, 454] on span "Submit" at bounding box center [439, 456] width 24 height 10
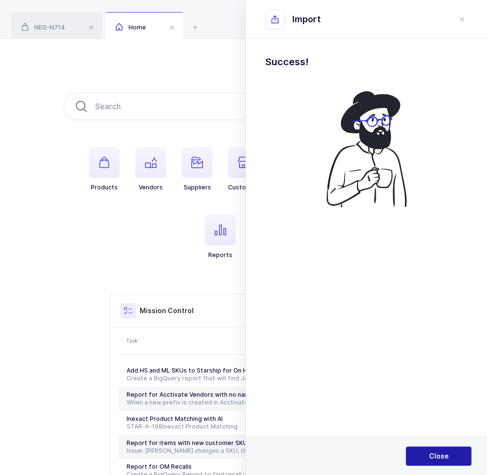
click at [442, 456] on span "Close" at bounding box center [439, 456] width 20 height 10
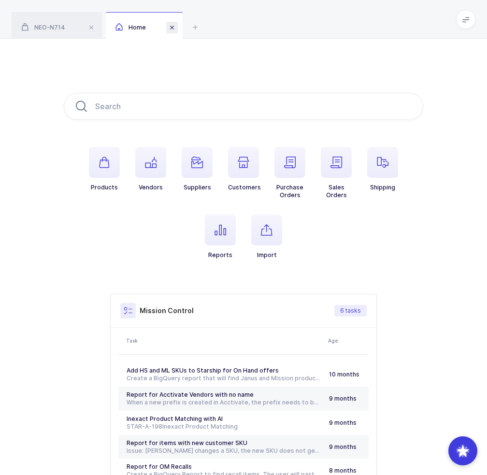
click at [174, 29] on span at bounding box center [172, 28] width 12 height 12
click at [276, 218] on span "button" at bounding box center [266, 230] width 31 height 31
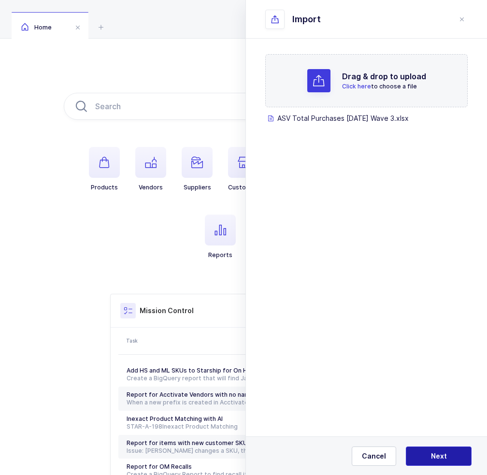
click at [430, 454] on button "Next" at bounding box center [439, 456] width 66 height 19
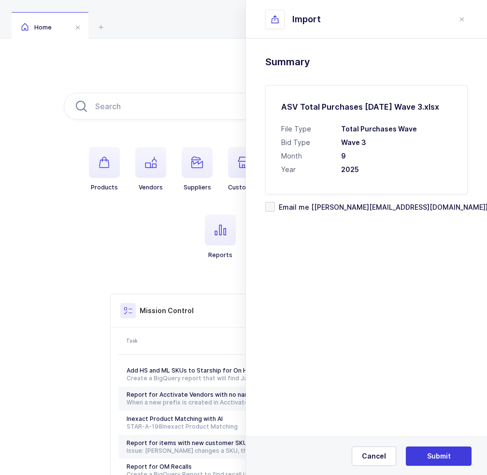
drag, startPoint x: 389, startPoint y: 181, endPoint x: 409, endPoint y: 171, distance: 22.5
click at [409, 171] on div "ASV Total Purchases SEPT 2025 Wave 3.xlsx File Type Total Purchases Wave Bid Ty…" at bounding box center [366, 139] width 202 height 109
click at [409, 171] on h3 "2025" at bounding box center [396, 170] width 111 height 10
click at [362, 208] on span "Email me [[PERSON_NAME][EMAIL_ADDRESS][DOMAIN_NAME]]" at bounding box center [381, 206] width 213 height 9
click at [275, 202] on input "Email me [[PERSON_NAME][EMAIL_ADDRESS][DOMAIN_NAME]]" at bounding box center [275, 202] width 0 height 0
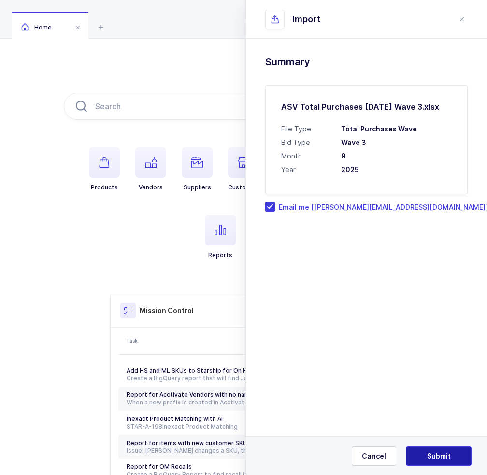
click at [442, 456] on span "Submit" at bounding box center [439, 456] width 24 height 10
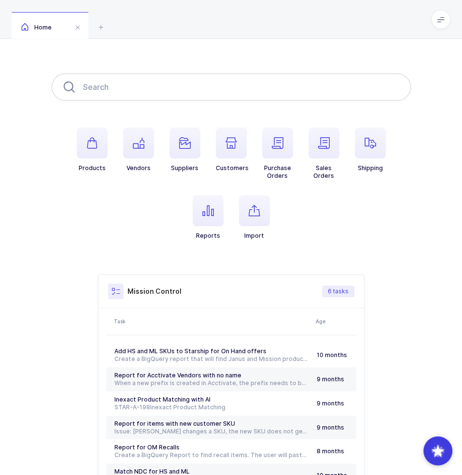
click at [123, 86] on input "text" at bounding box center [232, 86] width 360 height 27
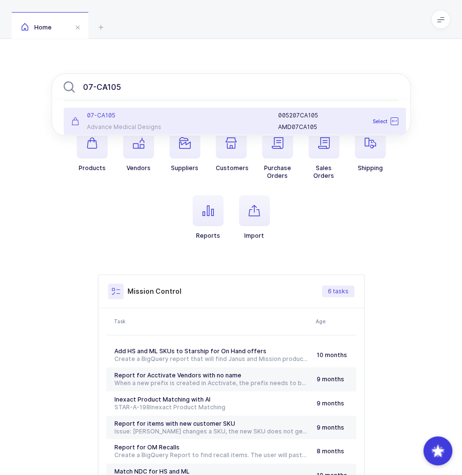
type input "07-CA105"
click at [153, 122] on div "07-CA105 Advance Medical Designs" at bounding box center [122, 121] width 113 height 19
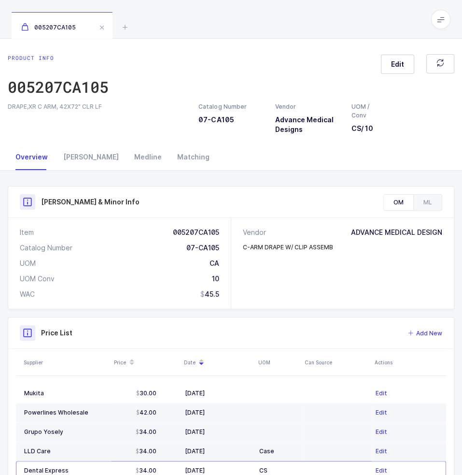
scroll to position [217, 0]
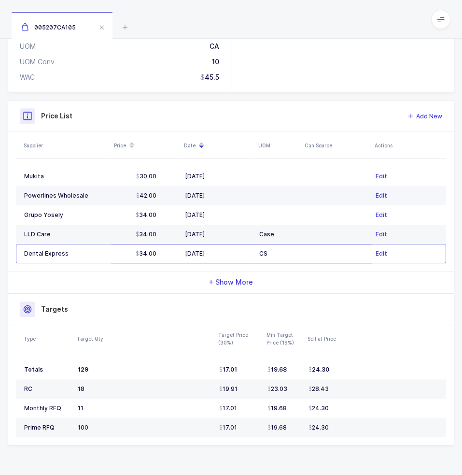
click at [120, 195] on div "42.00" at bounding box center [146, 196] width 62 height 8
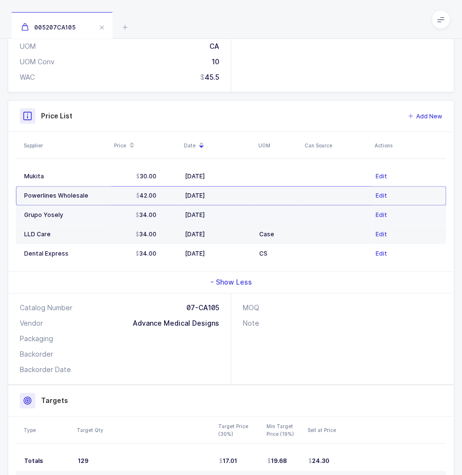
click at [150, 212] on span "34.00" at bounding box center [146, 215] width 21 height 8
click at [129, 25] on icon at bounding box center [125, 27] width 12 height 12
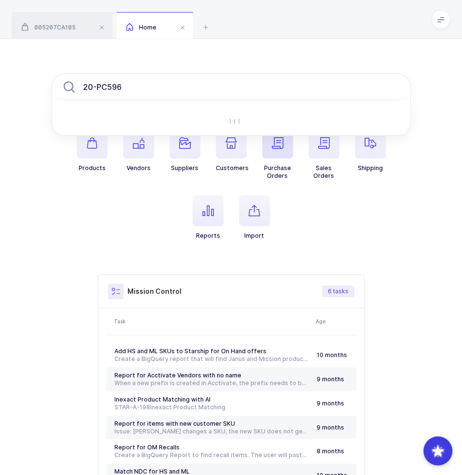
type input "20-PC596"
click at [271, 136] on span "button" at bounding box center [277, 143] width 31 height 31
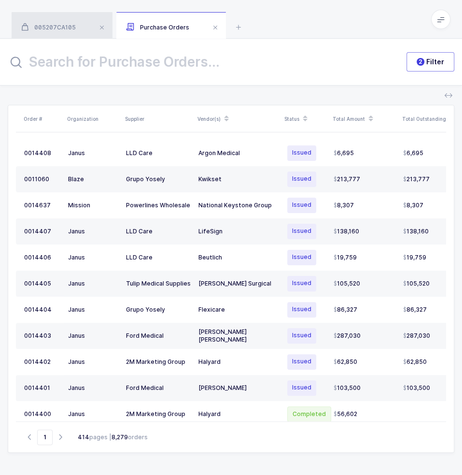
click at [85, 24] on div "005207CA105" at bounding box center [62, 25] width 101 height 27
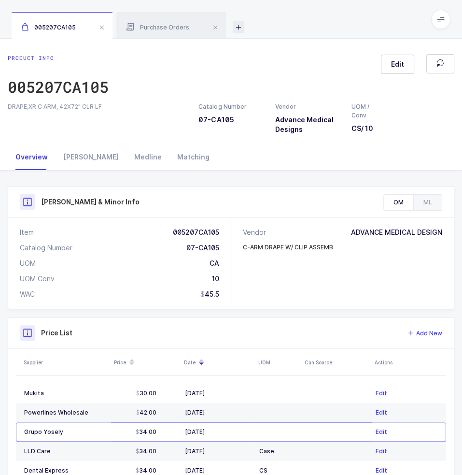
click at [237, 24] on icon at bounding box center [239, 27] width 12 height 12
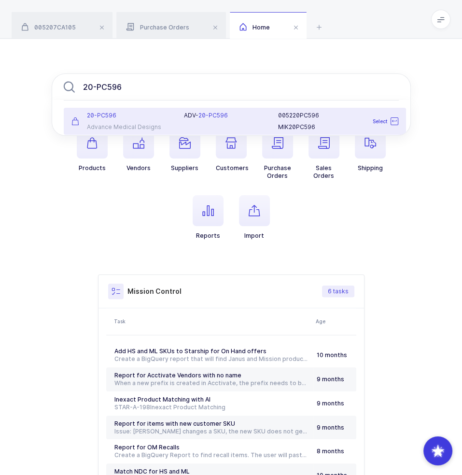
type input "20-PC596"
click at [184, 118] on div "A D V - 20-PC596" at bounding box center [225, 116] width 83 height 8
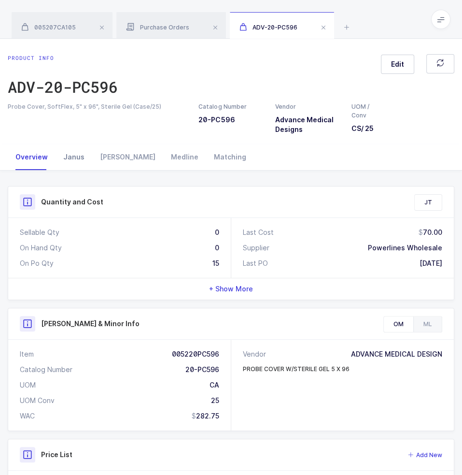
click at [74, 157] on div "Janus" at bounding box center [74, 157] width 37 height 26
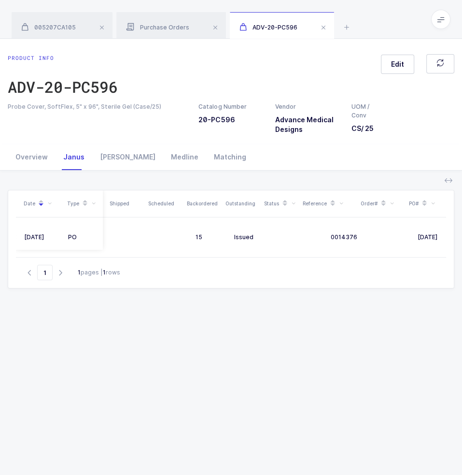
scroll to position [0, 178]
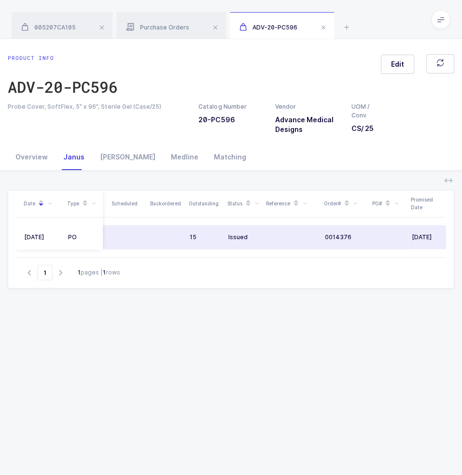
drag, startPoint x: 301, startPoint y: 239, endPoint x: 421, endPoint y: 232, distance: 121.0
click at [460, 236] on div "Quantity and Cost JT Sellable Qty 0 On Hand Qty 0 On Po Qty 15 Last Cost 70.00 …" at bounding box center [231, 376] width 462 height 410
click at [354, 234] on div "0014376" at bounding box center [345, 237] width 41 height 8
click at [342, 238] on span "0014376" at bounding box center [338, 237] width 27 height 8
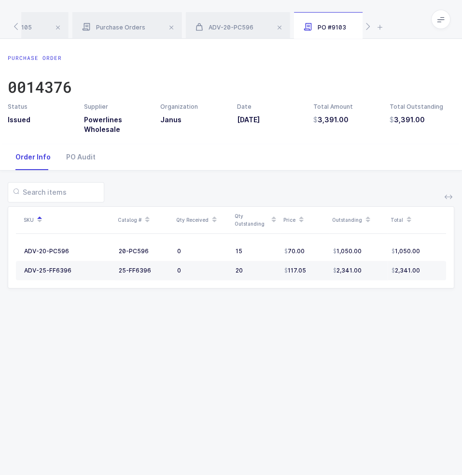
click at [300, 308] on div "SKU Catalog # Qty Received Qty Outstanding Price Outstanding Total ADV-20-PC596…" at bounding box center [231, 241] width 447 height 141
click at [125, 22] on div "Purchase Orders" at bounding box center [127, 25] width 110 height 27
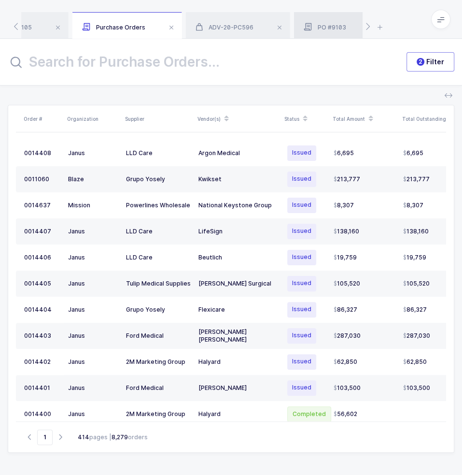
click at [325, 25] on span "PO #9103" at bounding box center [325, 27] width 43 height 7
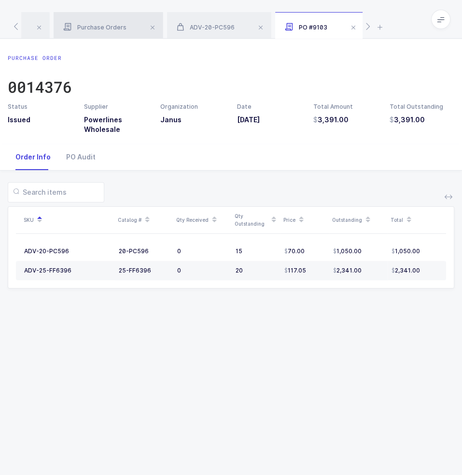
click at [97, 25] on span "Purchase Orders" at bounding box center [94, 27] width 63 height 7
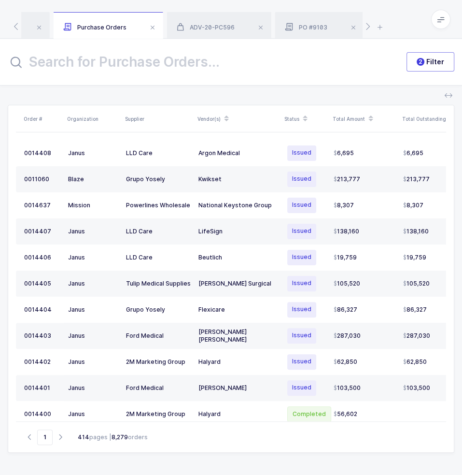
click at [132, 70] on input "text" at bounding box center [202, 61] width 388 height 23
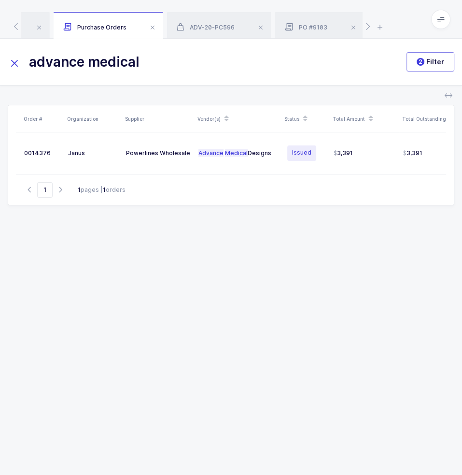
type input "advance medical"
drag, startPoint x: 294, startPoint y: 171, endPoint x: 359, endPoint y: 181, distance: 65.5
click at [399, 188] on div "Order # Organization Supplier Vendor(s) Status Total Amount Total Outstanding D…" at bounding box center [231, 155] width 446 height 100
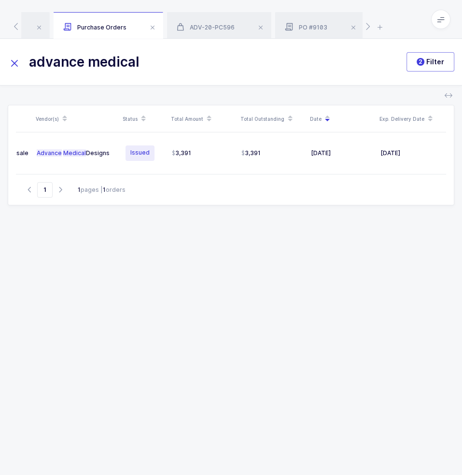
click at [433, 197] on div "Go to 1 1 pages | 1 orders" at bounding box center [231, 189] width 431 height 31
click at [431, 196] on div "Go to 1 1 pages | 1 orders" at bounding box center [231, 189] width 431 height 31
drag, startPoint x: 418, startPoint y: 206, endPoint x: 418, endPoint y: 224, distance: 17.9
click at [418, 205] on div "Go to 1 1 pages | 1 orders" at bounding box center [231, 189] width 431 height 31
drag, startPoint x: 418, startPoint y: 218, endPoint x: 411, endPoint y: 228, distance: 11.5
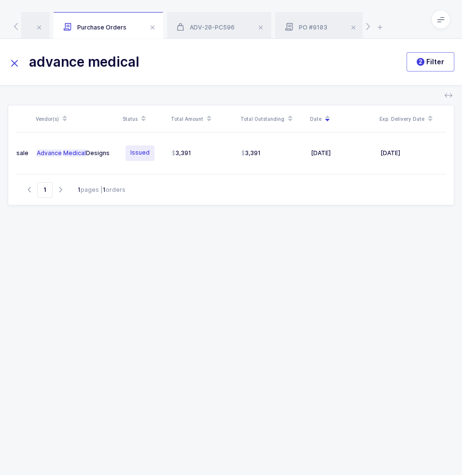
click at [411, 228] on div "Order # Organization Supplier Vendor(s) Status Total Amount Total Outstanding D…" at bounding box center [231, 278] width 447 height 347
drag, startPoint x: 402, startPoint y: 252, endPoint x: 396, endPoint y: 278, distance: 26.7
click at [396, 277] on div "Order # Organization Supplier Vendor(s) Status Total Amount Total Outstanding D…" at bounding box center [231, 278] width 447 height 347
click at [396, 278] on div "Order # Organization Supplier Vendor(s) Status Total Amount Total Outstanding D…" at bounding box center [231, 278] width 447 height 347
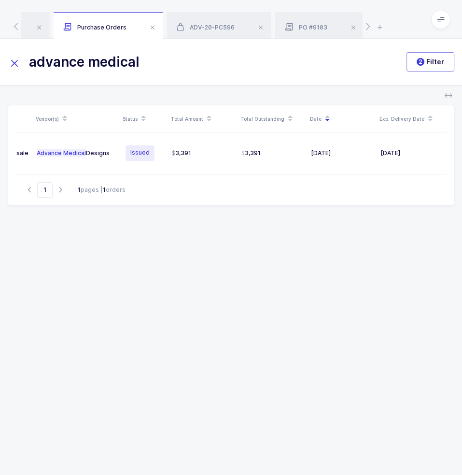
drag, startPoint x: 392, startPoint y: 282, endPoint x: 361, endPoint y: 260, distance: 37.8
click at [361, 260] on div "Order # Organization Supplier Vendor(s) Status Total Amount Total Outstanding D…" at bounding box center [231, 278] width 447 height 347
drag, startPoint x: 361, startPoint y: 260, endPoint x: 143, endPoint y: 228, distance: 221.3
click at [361, 260] on div "Order # Organization Supplier Vendor(s) Status Total Amount Total Outstanding D…" at bounding box center [231, 278] width 447 height 347
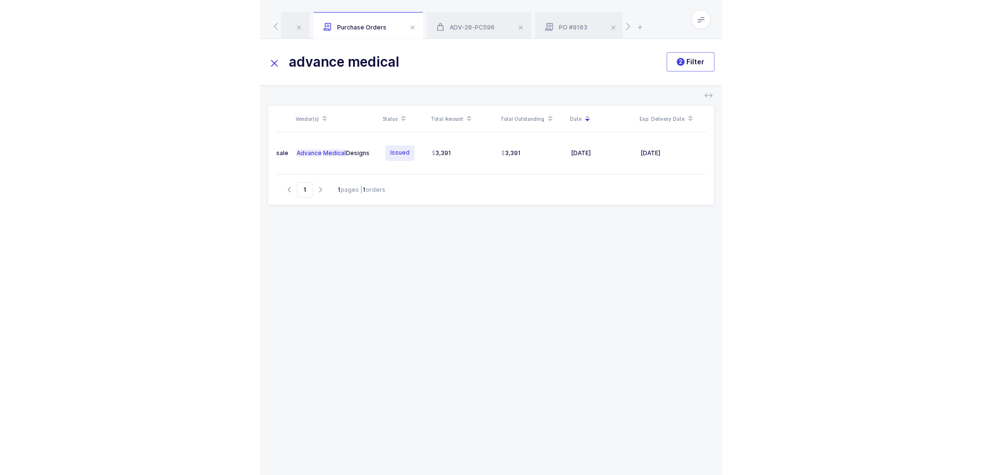
scroll to position [0, 0]
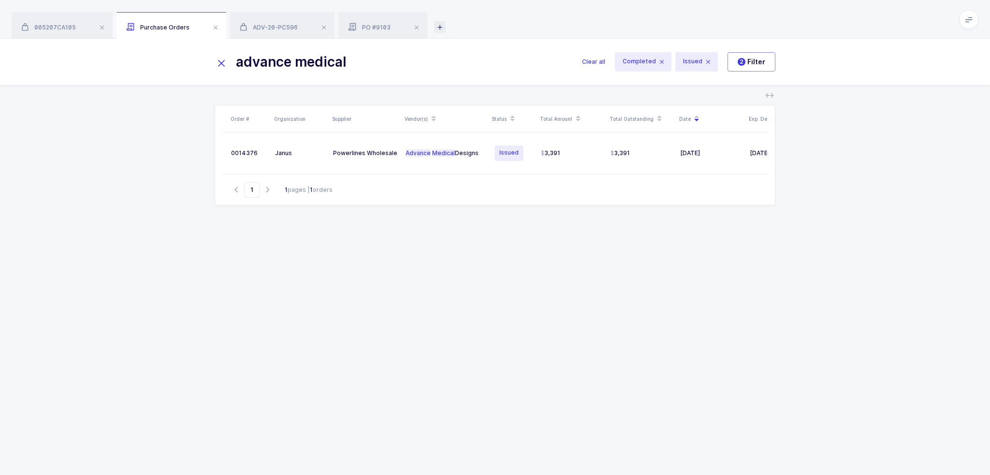
click at [440, 27] on icon at bounding box center [440, 27] width 12 height 12
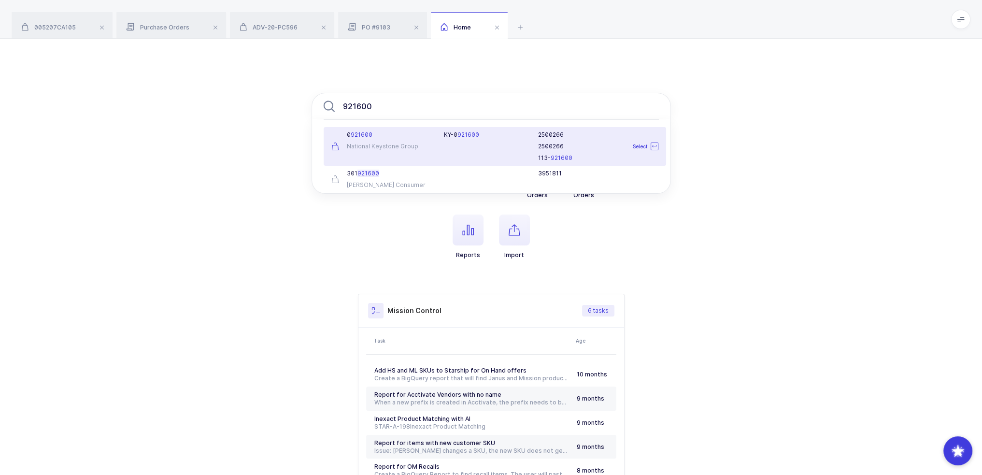
type input "921600"
click at [469, 142] on div "KY-0 921600" at bounding box center [485, 146] width 94 height 31
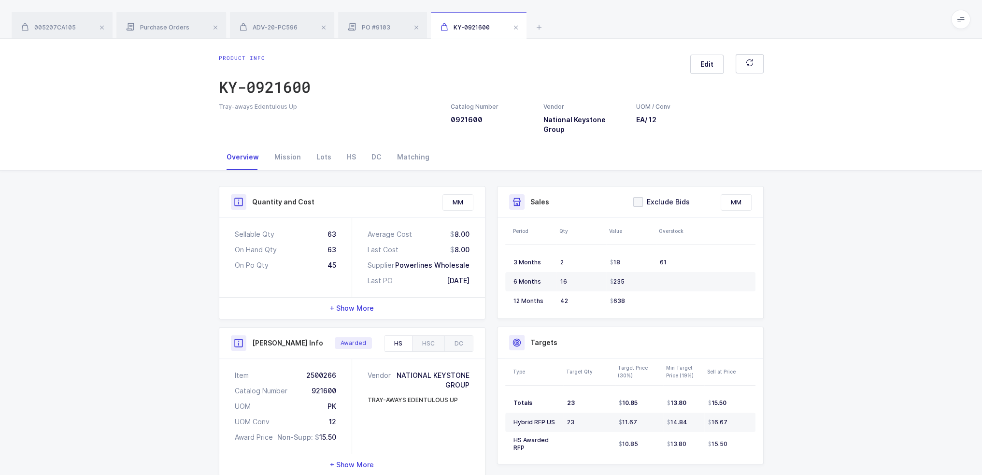
scroll to position [142, 0]
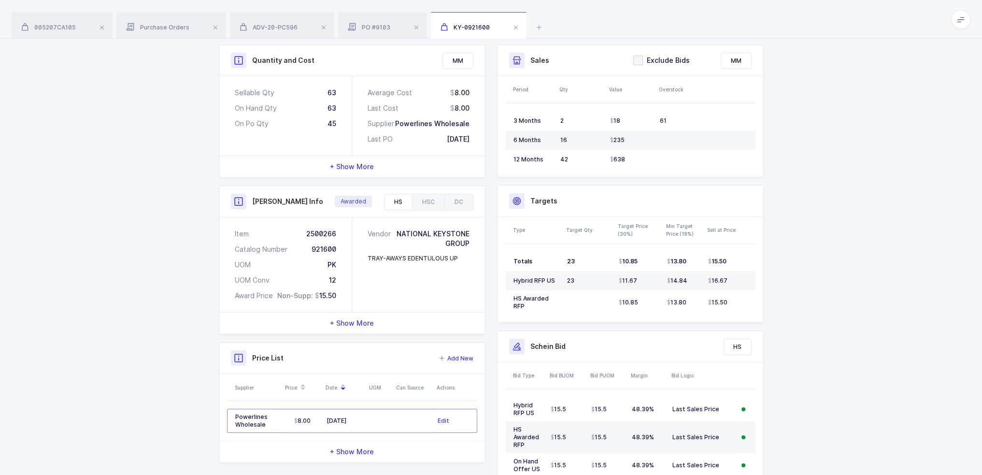
click at [441, 254] on div "TRAY-AWAYS EDENTULOUS UP" at bounding box center [413, 258] width 90 height 9
click at [451, 254] on div "TRAY-AWAYS EDENTULOUS UP" at bounding box center [413, 258] width 90 height 9
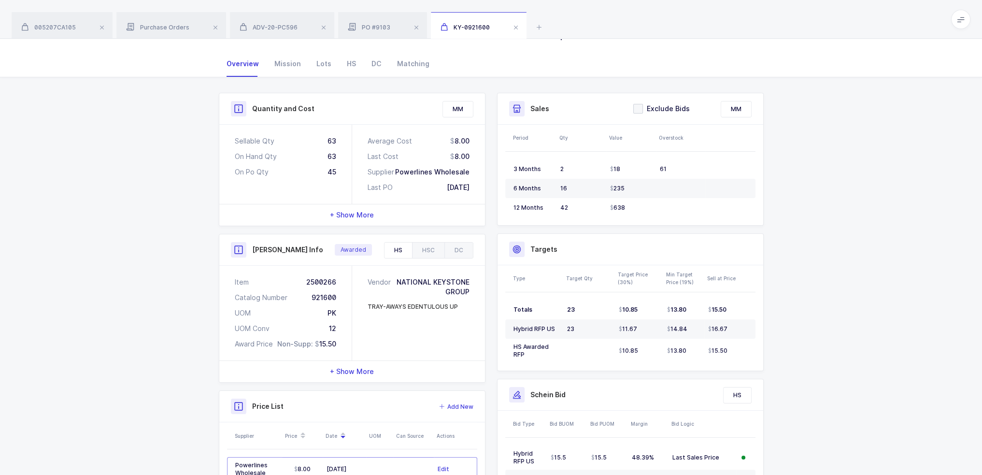
scroll to position [0, 0]
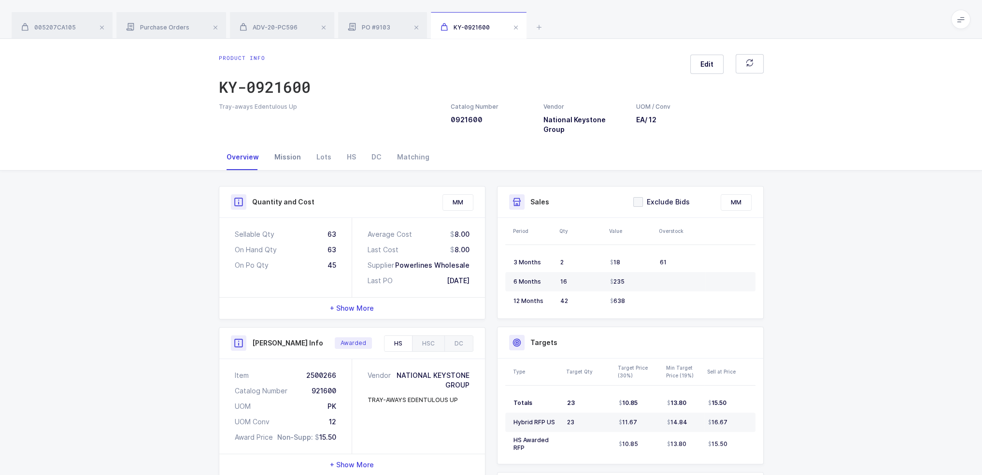
click at [289, 144] on div "Mission" at bounding box center [288, 157] width 42 height 26
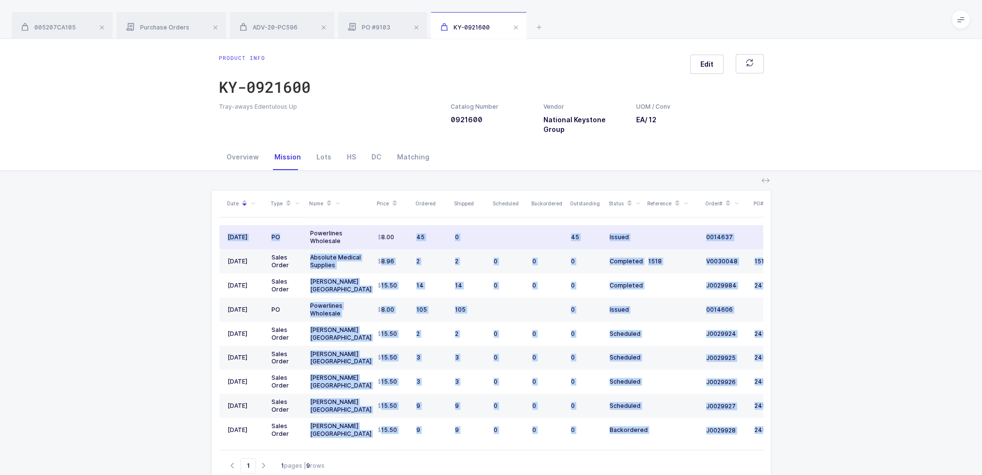
drag, startPoint x: 290, startPoint y: 224, endPoint x: 418, endPoint y: 238, distance: 127.9
click at [418, 238] on div "Date Type Name Price Ordered Shipped Scheduled Backordered Outstanding Status R…" at bounding box center [491, 320] width 544 height 260
click at [418, 237] on td "45" at bounding box center [432, 237] width 39 height 24
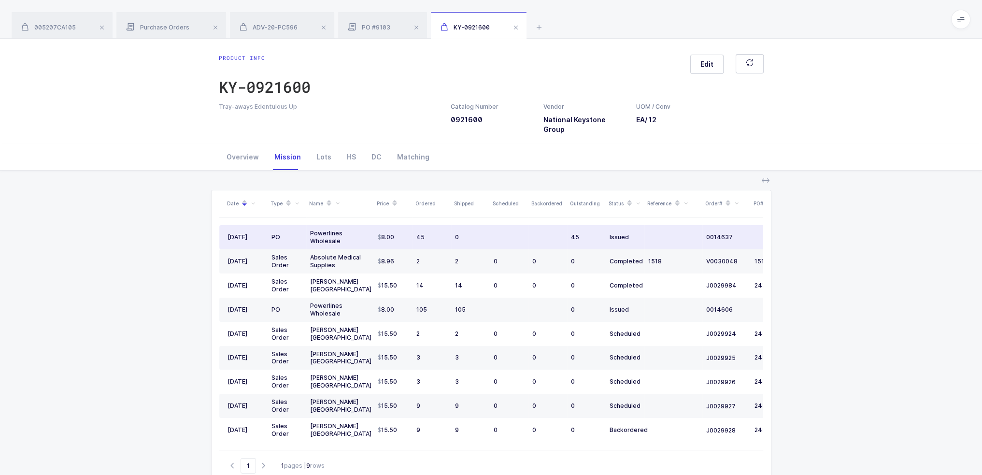
click at [410, 234] on td "8.00" at bounding box center [393, 237] width 39 height 24
drag, startPoint x: 407, startPoint y: 227, endPoint x: 480, endPoint y: 231, distance: 72.6
click at [469, 231] on tr "[DATE] PO Powerlines Wholesale 8.00 45 0 45 Issued 0014637" at bounding box center [523, 237] width 609 height 24
click at [469, 233] on div "0" at bounding box center [470, 237] width 31 height 8
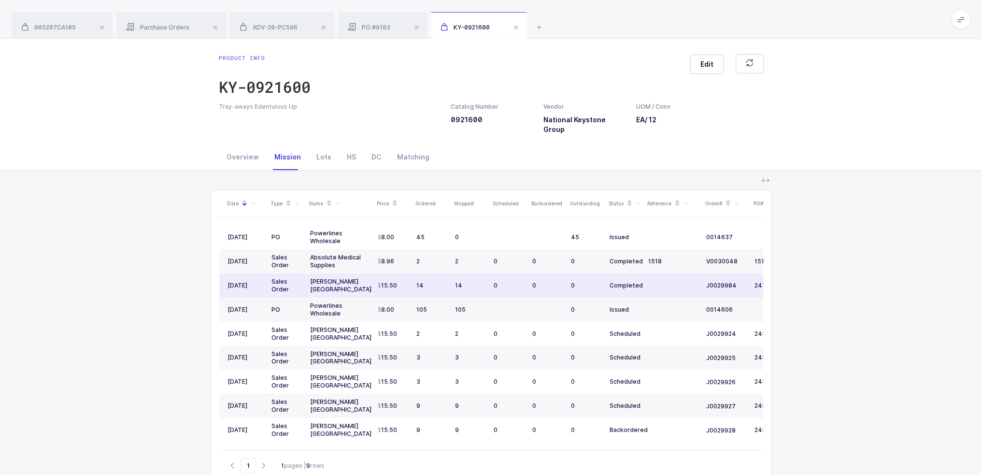
drag, startPoint x: 512, startPoint y: 275, endPoint x: 506, endPoint y: 278, distance: 6.7
click at [469, 282] on div "0" at bounding box center [509, 286] width 31 height 8
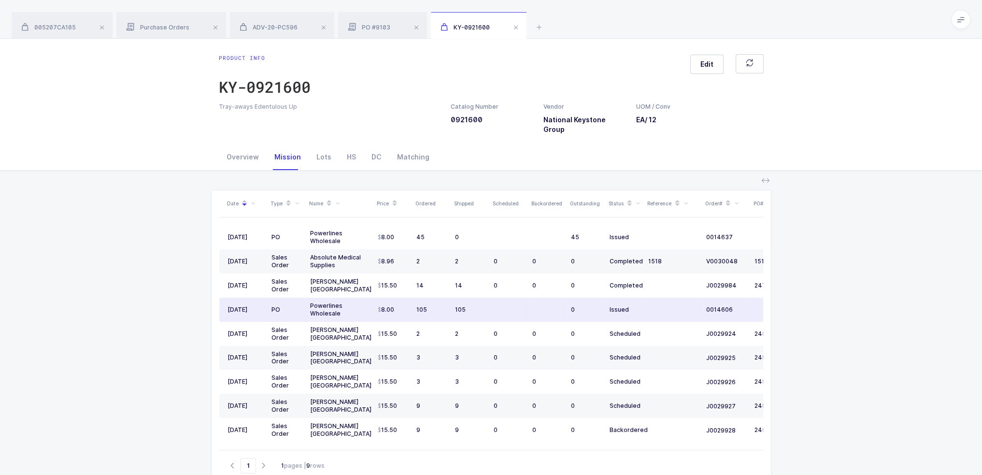
drag, startPoint x: 481, startPoint y: 298, endPoint x: 469, endPoint y: 301, distance: 12.9
click at [469, 306] on div "105" at bounding box center [470, 310] width 31 height 8
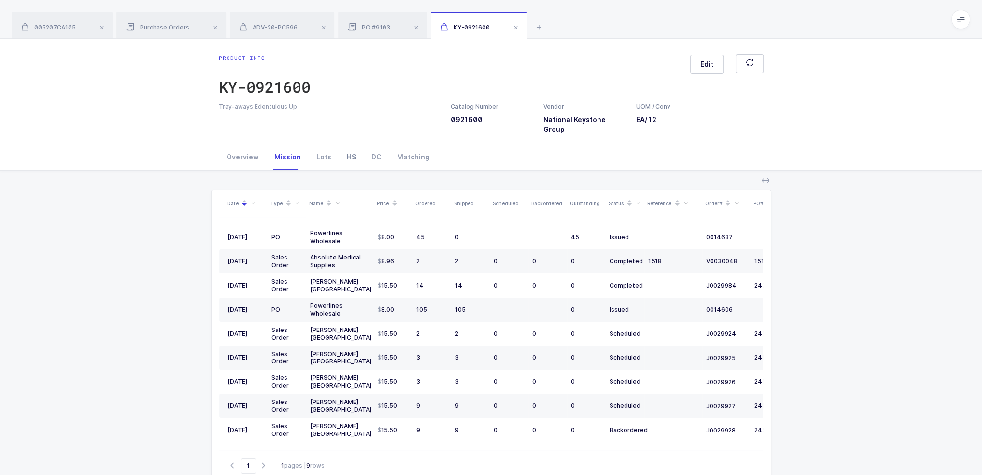
click at [342, 146] on div "HS" at bounding box center [351, 157] width 25 height 26
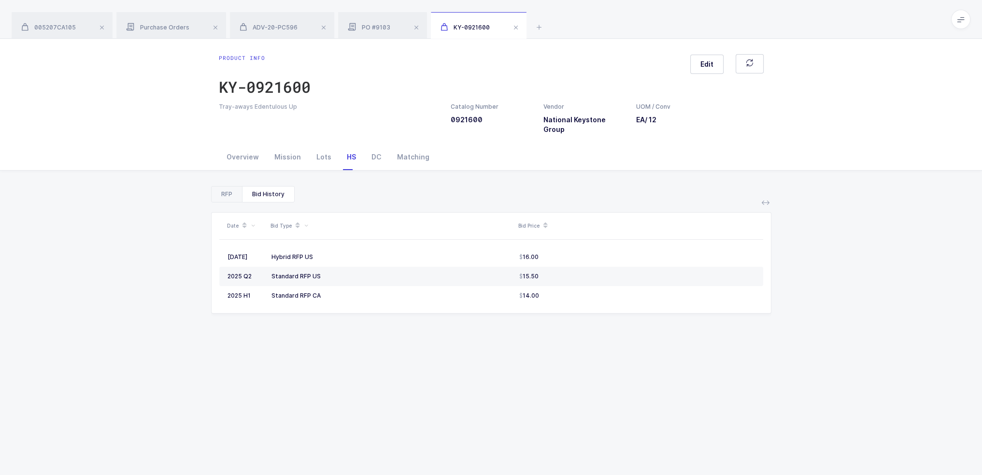
click at [234, 187] on div "RFP" at bounding box center [227, 194] width 30 height 15
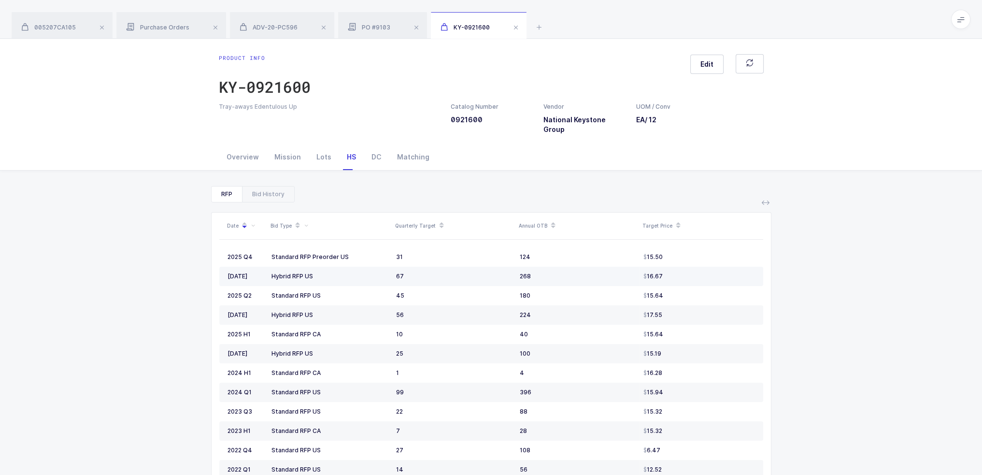
click at [469, 268] on td "16.67" at bounding box center [702, 276] width 124 height 19
click at [469, 31] on icon at bounding box center [539, 27] width 12 height 12
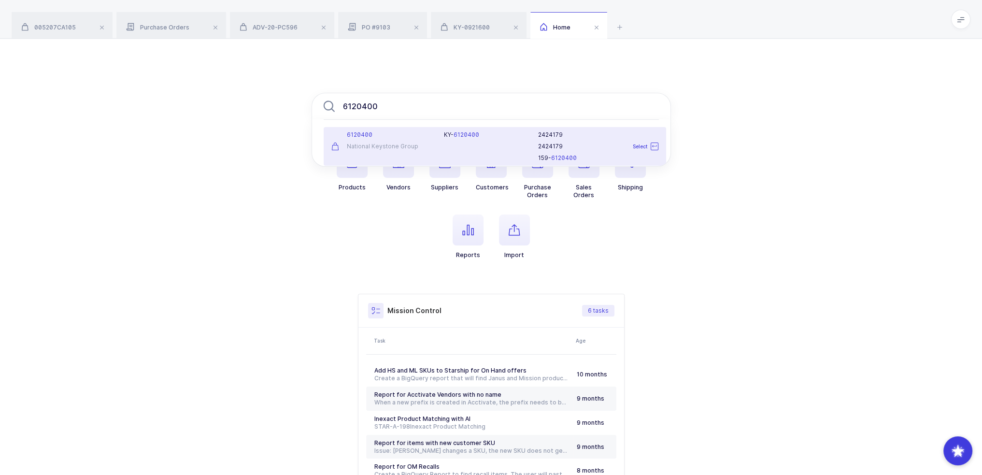
type input "6120400"
click at [436, 143] on div "6120400 National Keystone Group" at bounding box center [382, 146] width 113 height 31
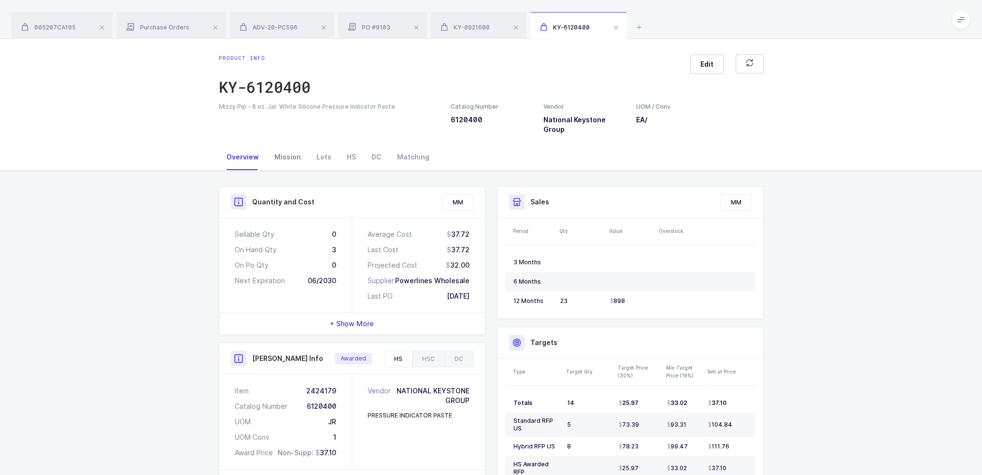
click at [293, 146] on div "Mission" at bounding box center [288, 157] width 42 height 26
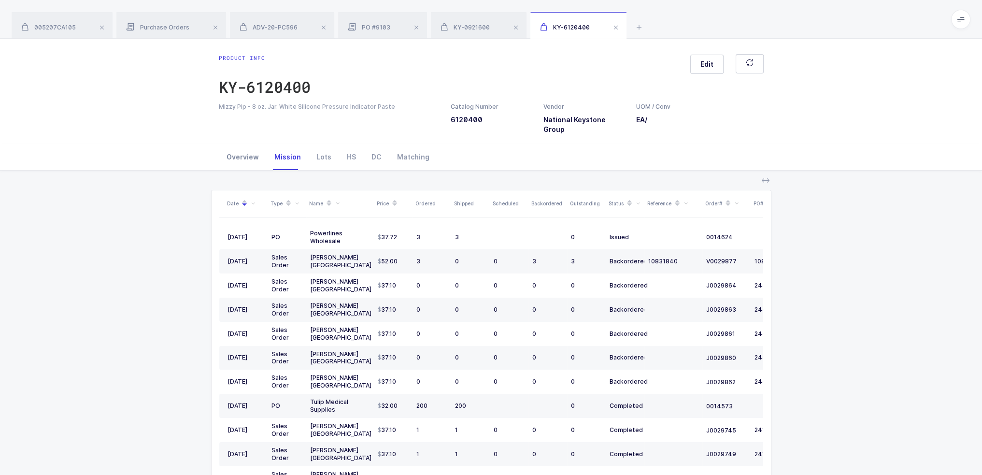
click at [261, 156] on div "Overview" at bounding box center [243, 157] width 48 height 26
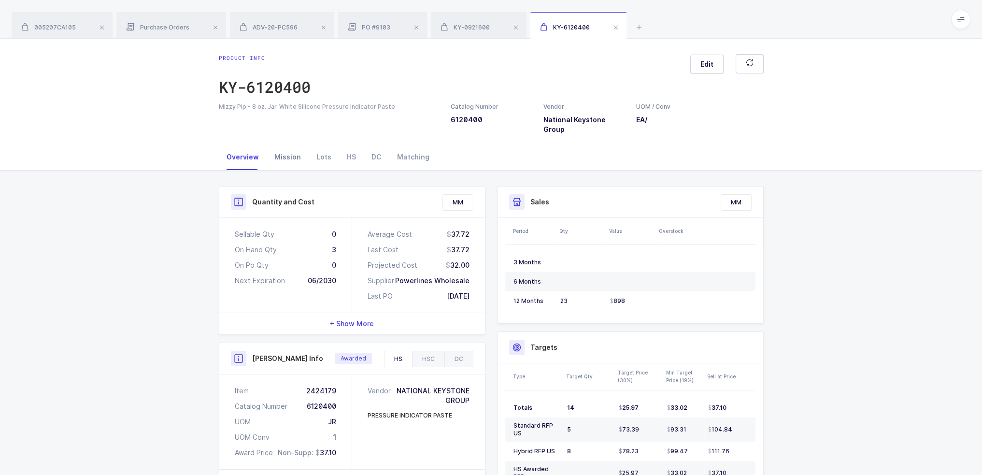
click at [275, 149] on div "Mission" at bounding box center [288, 157] width 42 height 26
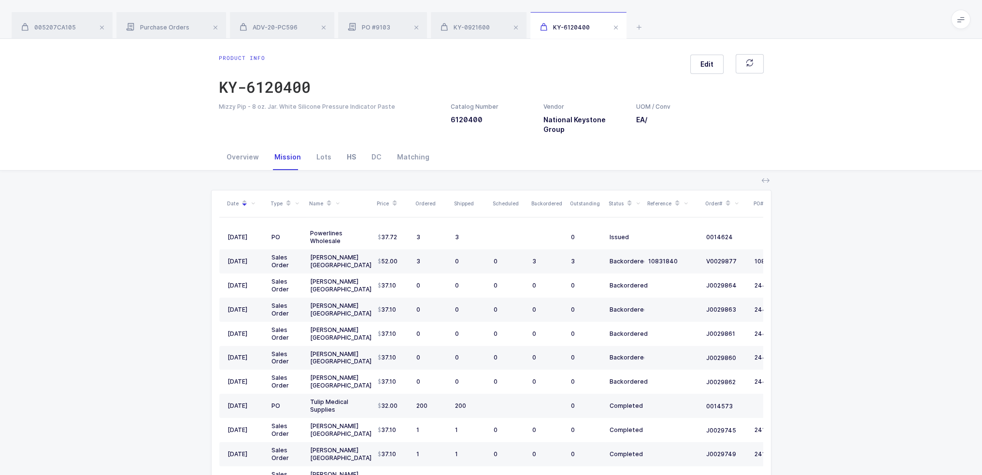
click at [352, 154] on div "HS" at bounding box center [351, 157] width 25 height 26
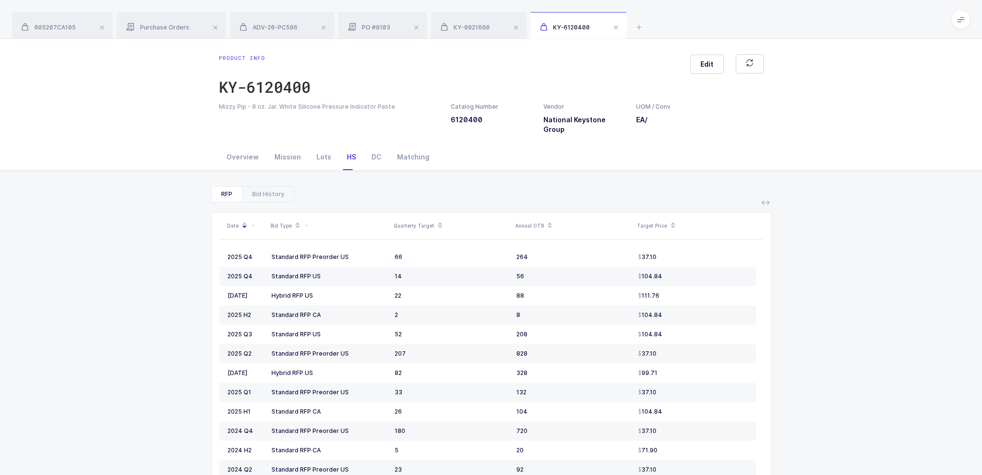
click at [469, 272] on td "104.84" at bounding box center [695, 276] width 122 height 19
drag, startPoint x: 274, startPoint y: 282, endPoint x: 670, endPoint y: 293, distance: 396.9
click at [469, 293] on tr "[DATE] Hybrid RFP US 22 88 111.76" at bounding box center [487, 295] width 537 height 19
click at [469, 293] on td "111.76" at bounding box center [695, 295] width 122 height 19
drag, startPoint x: 677, startPoint y: 290, endPoint x: 668, endPoint y: 288, distance: 8.3
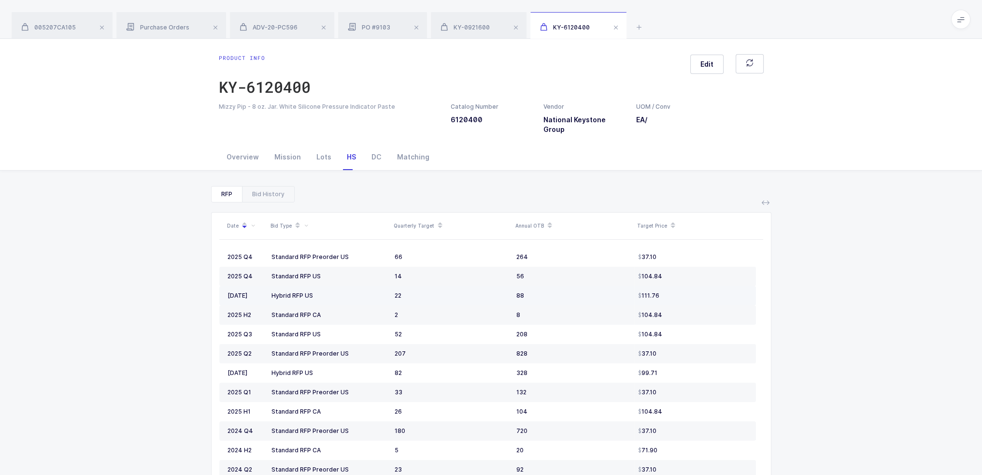
click at [469, 292] on div "111.76" at bounding box center [693, 296] width 110 height 8
click at [323, 147] on div "Lots" at bounding box center [324, 157] width 30 height 26
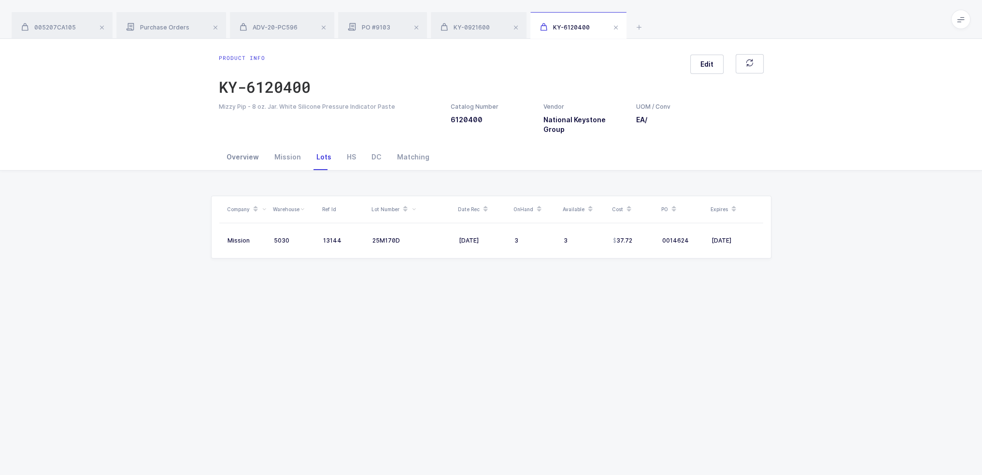
click at [244, 144] on div "Overview" at bounding box center [243, 157] width 48 height 26
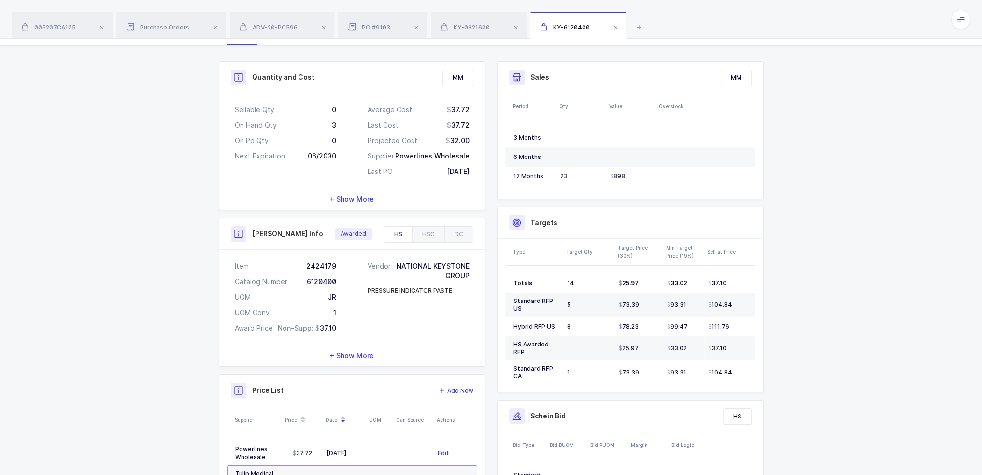
scroll to position [76, 0]
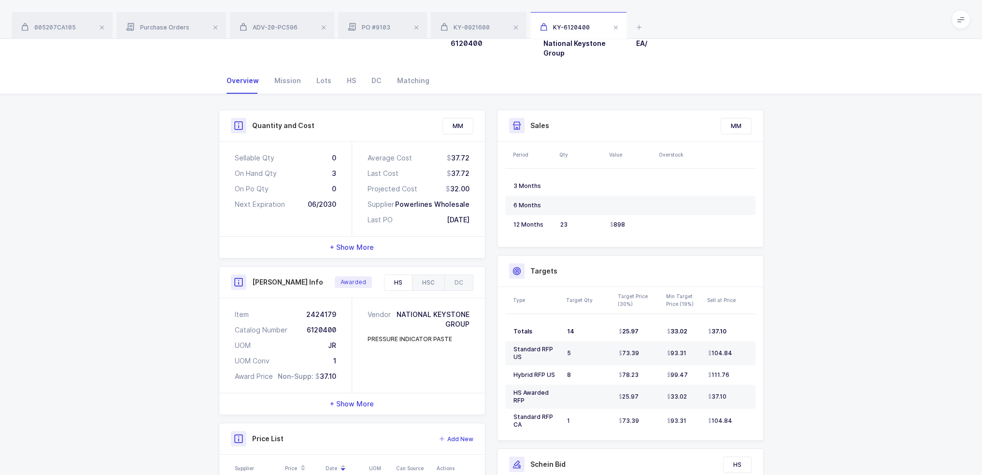
click at [422, 275] on div "HSC" at bounding box center [428, 282] width 32 height 15
click at [469, 278] on div "DC" at bounding box center [459, 282] width 29 height 15
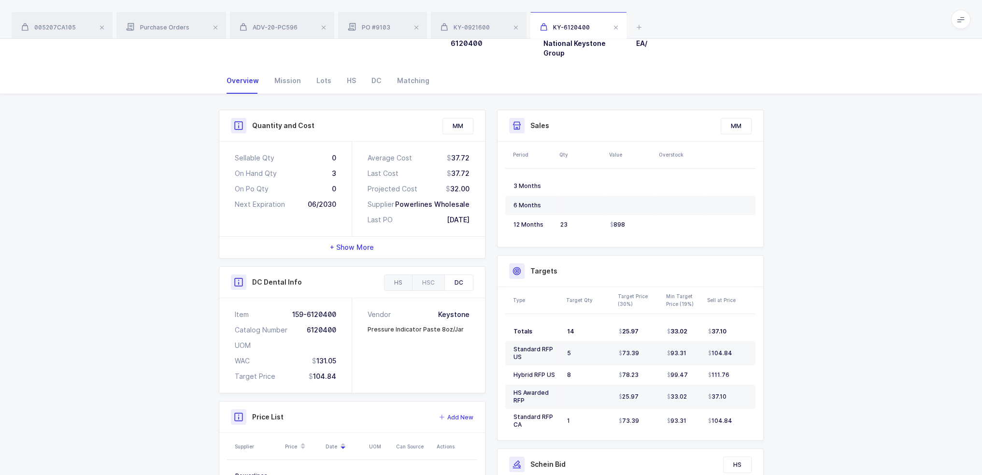
click at [401, 275] on div "HS" at bounding box center [399, 282] width 28 height 15
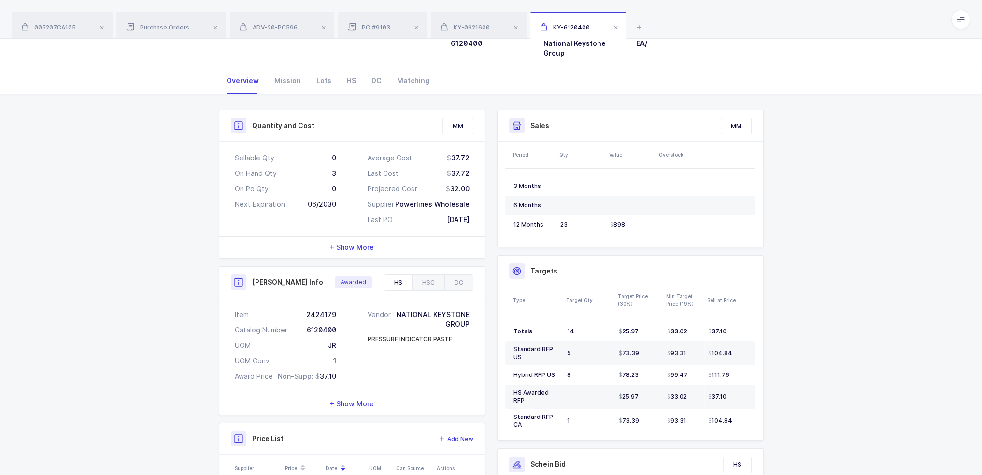
click at [395, 393] on div "+ Show More" at bounding box center [352, 403] width 266 height 21
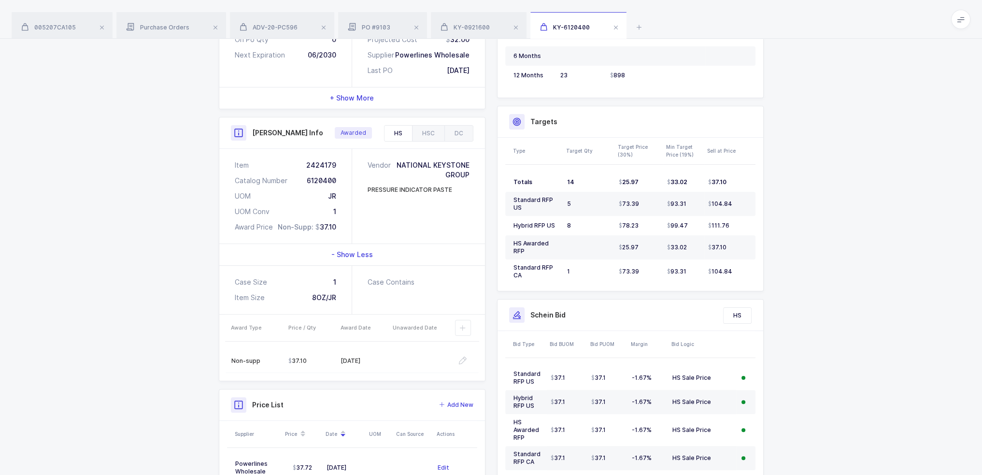
scroll to position [81, 0]
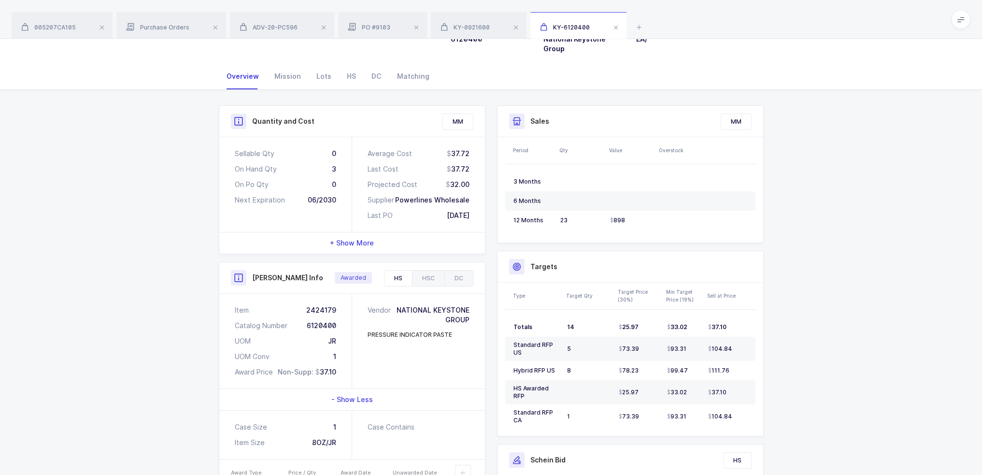
click at [433, 280] on div "[PERSON_NAME] Info Awarded" at bounding box center [352, 277] width 266 height 31
click at [430, 271] on div "HSC" at bounding box center [428, 278] width 32 height 15
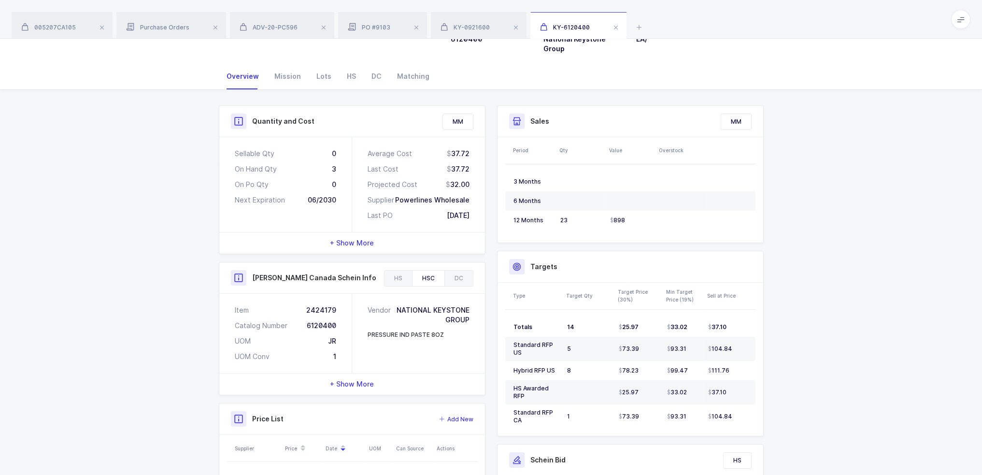
scroll to position [177, 0]
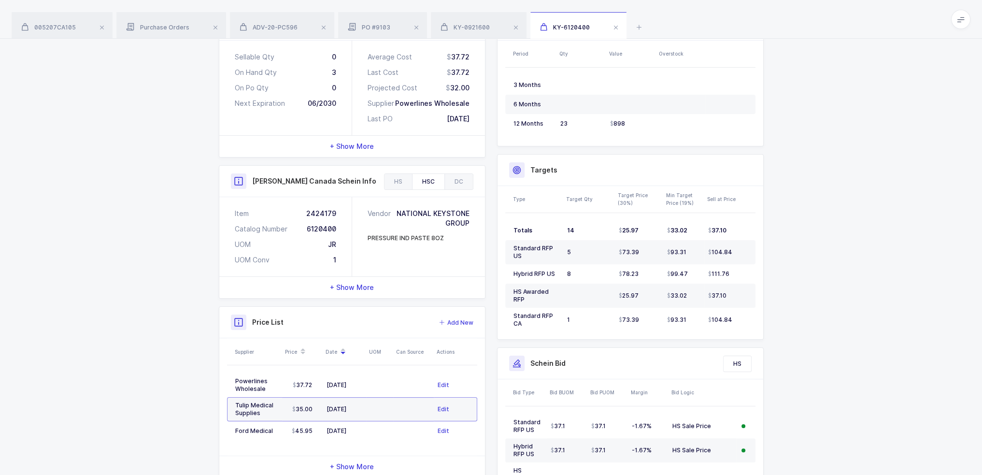
click at [356, 283] on span "+ Show More" at bounding box center [352, 288] width 44 height 10
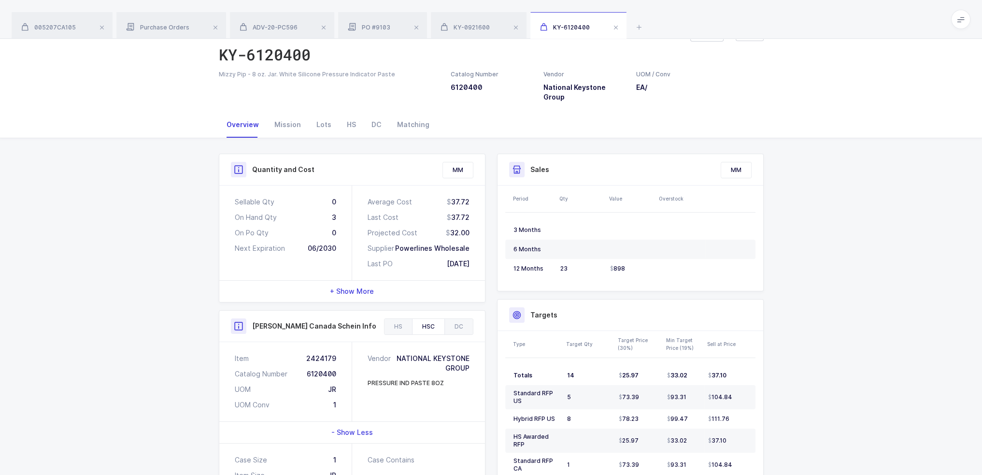
scroll to position [0, 0]
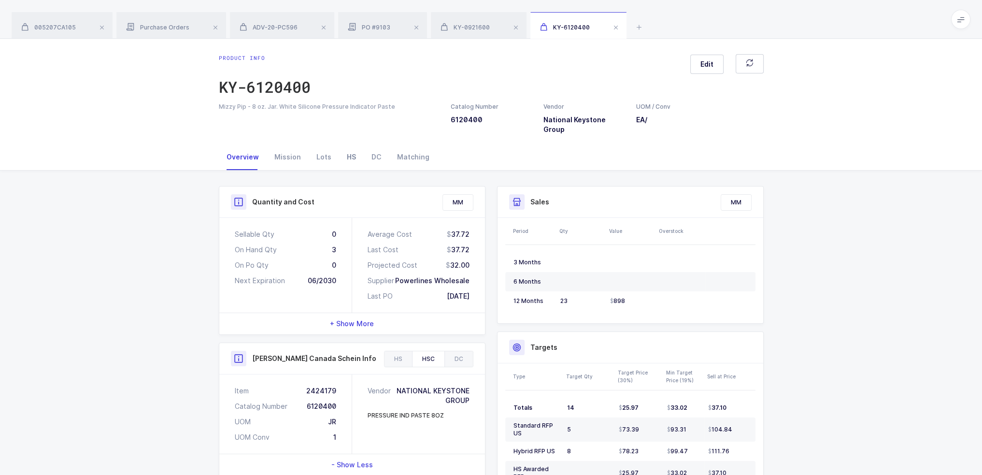
click at [348, 150] on div "HS" at bounding box center [351, 157] width 25 height 26
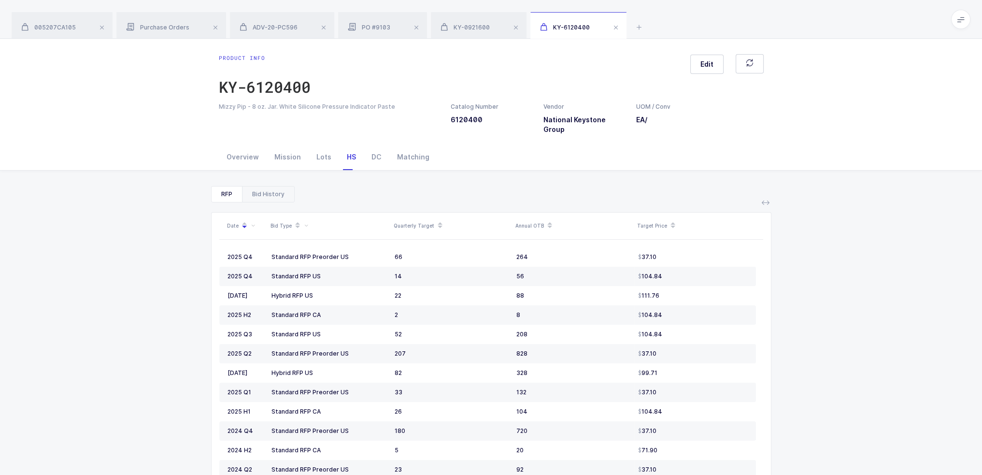
click at [280, 187] on div "Bid History" at bounding box center [268, 194] width 52 height 15
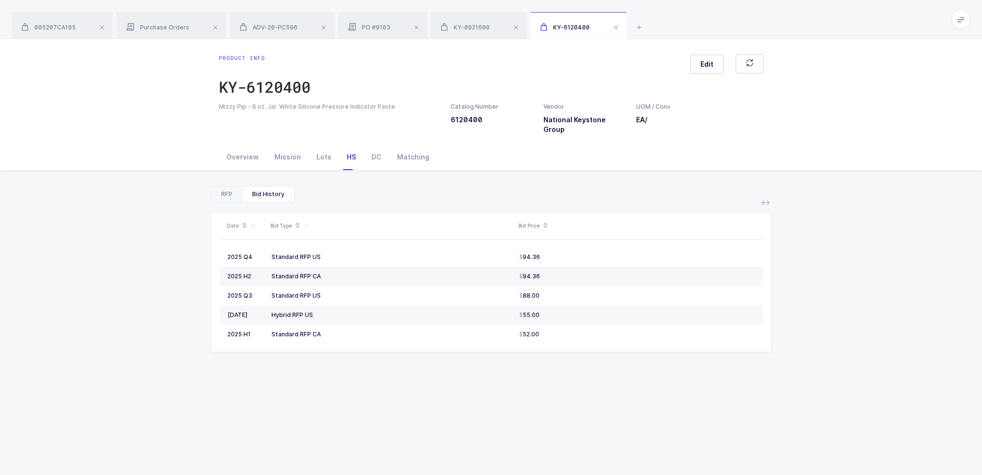
click at [216, 187] on div "RFP" at bounding box center [227, 194] width 30 height 15
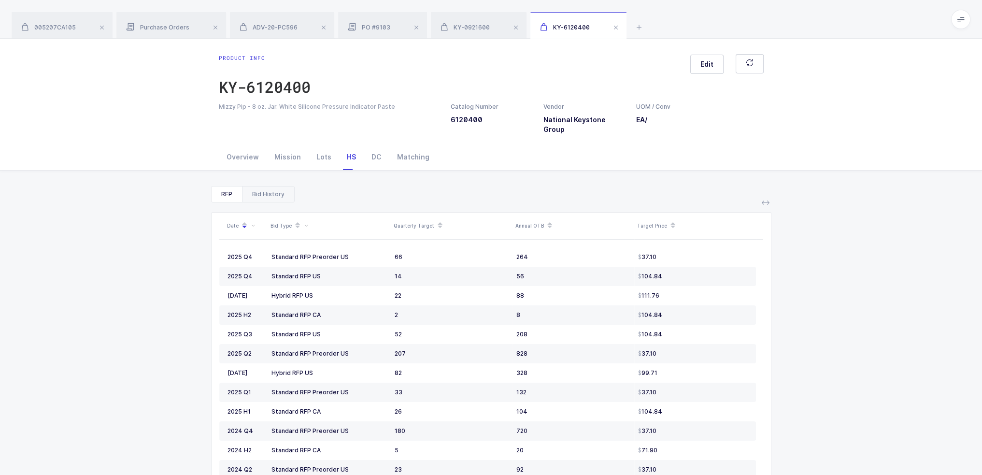
click at [262, 187] on div "Bid History" at bounding box center [268, 194] width 52 height 15
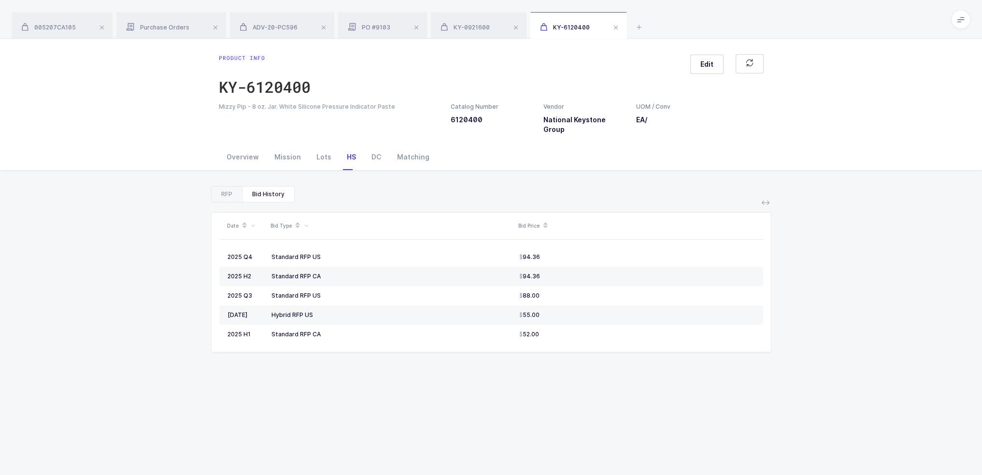
drag, startPoint x: 329, startPoint y: 246, endPoint x: 591, endPoint y: 336, distance: 277.4
click at [469, 336] on table "2025 Q4 Standard RFP US 94.36 2025 H2 Standard RFP CA 94.36 2025 Q3 Standard RF…" at bounding box center [491, 296] width 544 height 112
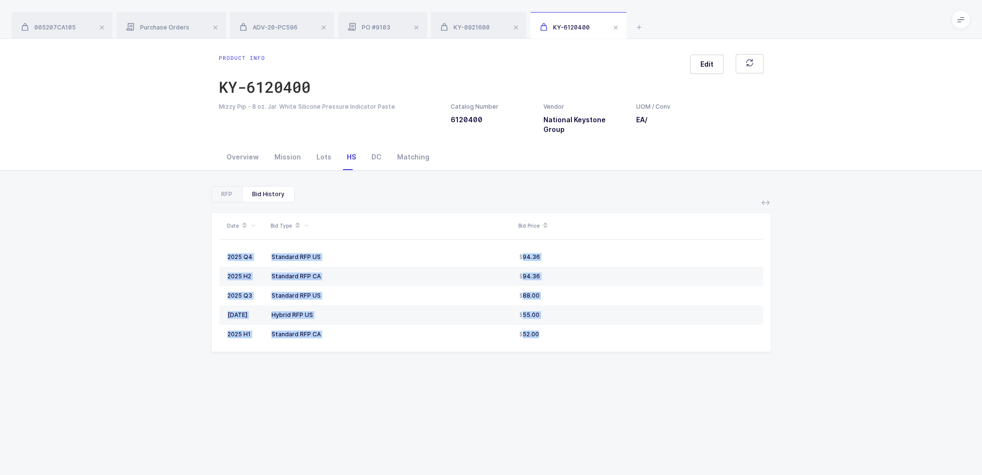
drag, startPoint x: 591, startPoint y: 336, endPoint x: 566, endPoint y: 347, distance: 27.2
click at [469, 347] on div "Date Bid Type Bid Price 2025 Q4 Standard RFP US 94.36 2025 H2 Standard RFP CA 9…" at bounding box center [491, 379] width 561 height 355
click at [469, 348] on div "Date Bid Type Bid Price 2025 Q4 Standard RFP US 94.36 2025 H2 Standard RFP CA 9…" at bounding box center [491, 379] width 561 height 355
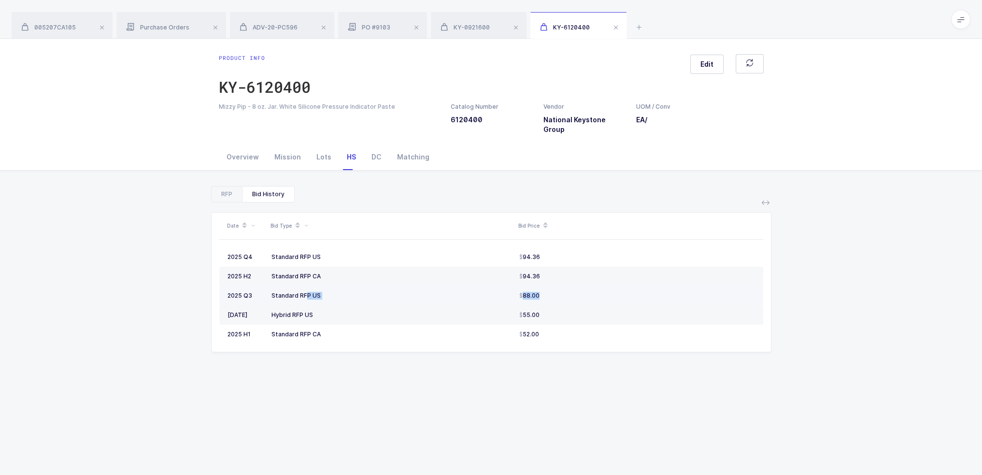
drag, startPoint x: 547, startPoint y: 295, endPoint x: 273, endPoint y: 288, distance: 274.1
click at [273, 288] on tr "2025 Q3 Standard RFP US 88.00" at bounding box center [491, 295] width 544 height 19
click at [274, 292] on div "Standard RFP US" at bounding box center [392, 296] width 240 height 8
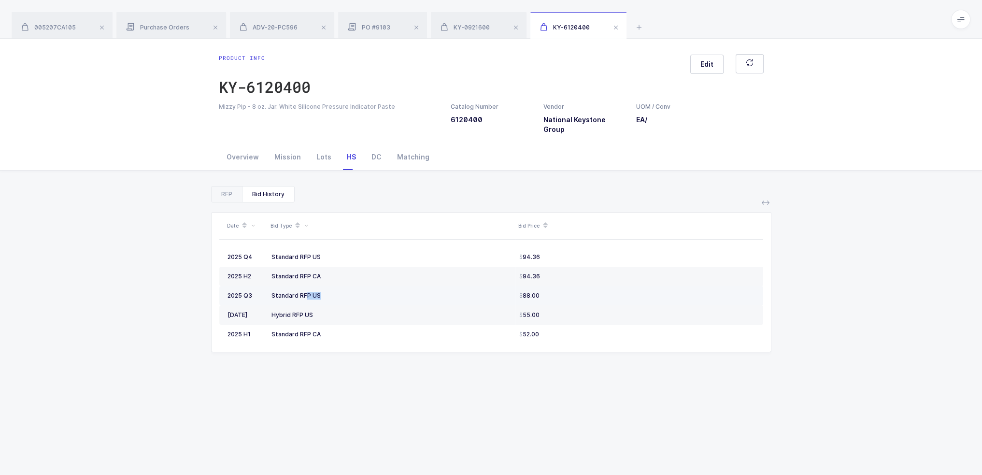
click at [293, 292] on div "Standard RFP US" at bounding box center [392, 296] width 240 height 8
drag, startPoint x: 265, startPoint y: 288, endPoint x: 379, endPoint y: 292, distance: 114.1
click at [379, 292] on tr "2025 Q3 Standard RFP US 88.00" at bounding box center [491, 295] width 544 height 19
click at [379, 292] on td "Standard RFP US" at bounding box center [392, 295] width 248 height 19
click at [214, 187] on div "RFP" at bounding box center [227, 194] width 30 height 15
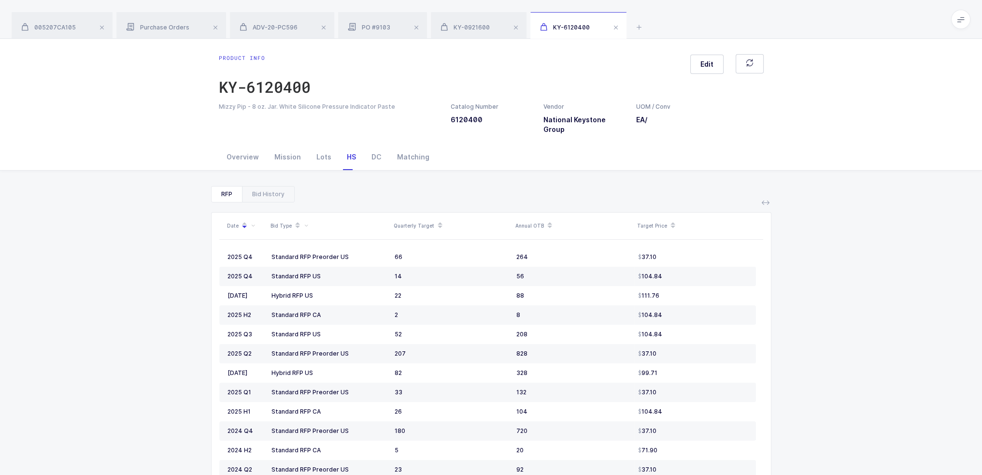
click at [306, 224] on icon at bounding box center [306, 226] width 4 height 4
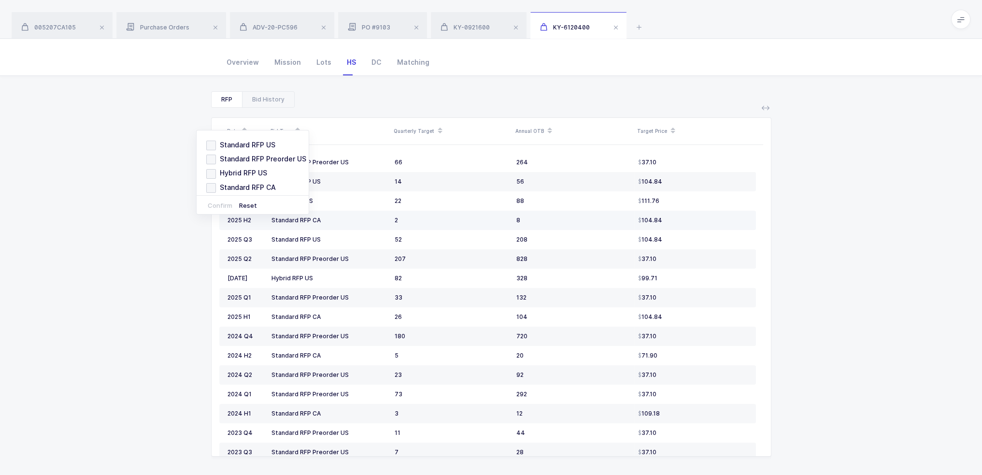
scroll to position [46, 0]
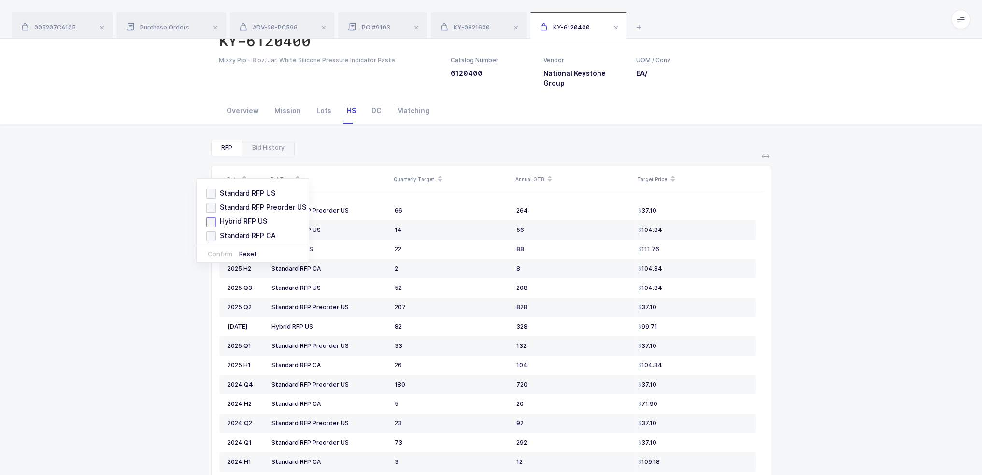
click at [252, 219] on span "Hybrid RFP US" at bounding box center [241, 220] width 51 height 9
click at [216, 217] on input "Hybrid RFP US" at bounding box center [216, 217] width 0 height 0
click at [226, 251] on button "Confirm" at bounding box center [220, 253] width 28 height 7
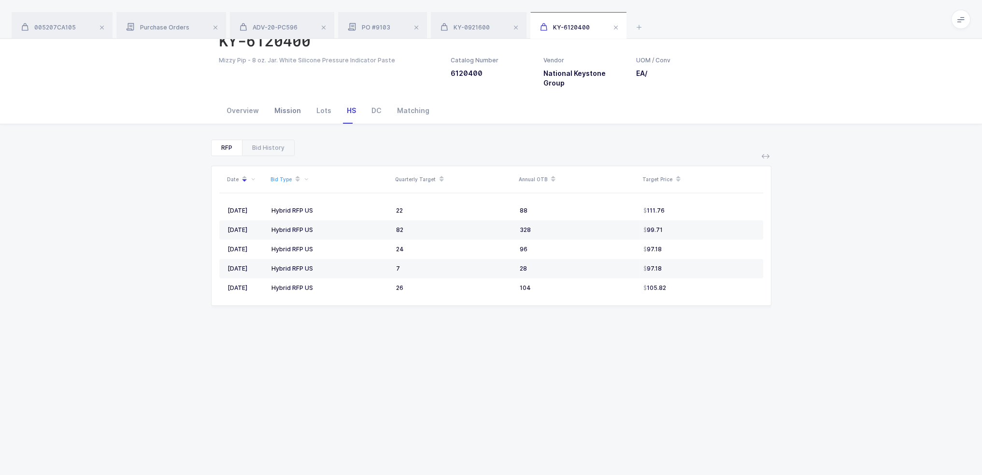
click at [289, 98] on div "Mission" at bounding box center [288, 111] width 42 height 26
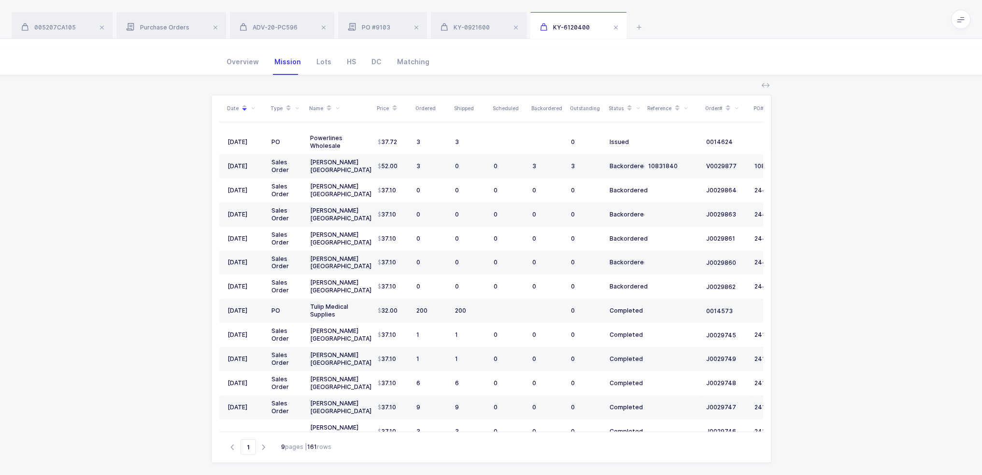
scroll to position [0, 0]
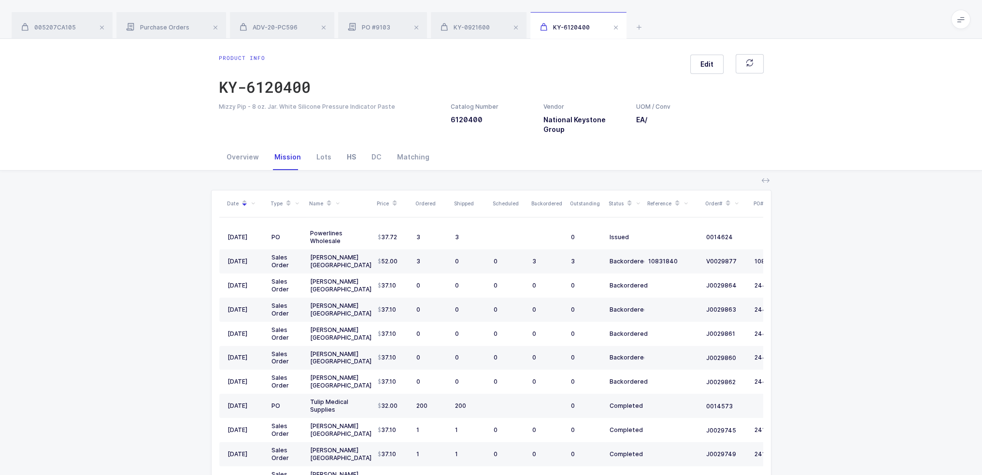
click at [350, 146] on div "HS" at bounding box center [351, 157] width 25 height 26
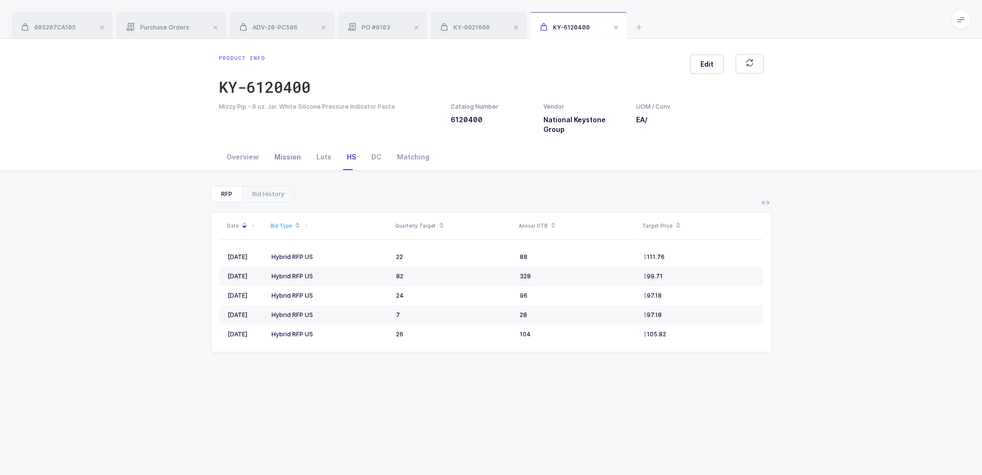
click at [288, 144] on div "Mission" at bounding box center [288, 157] width 42 height 26
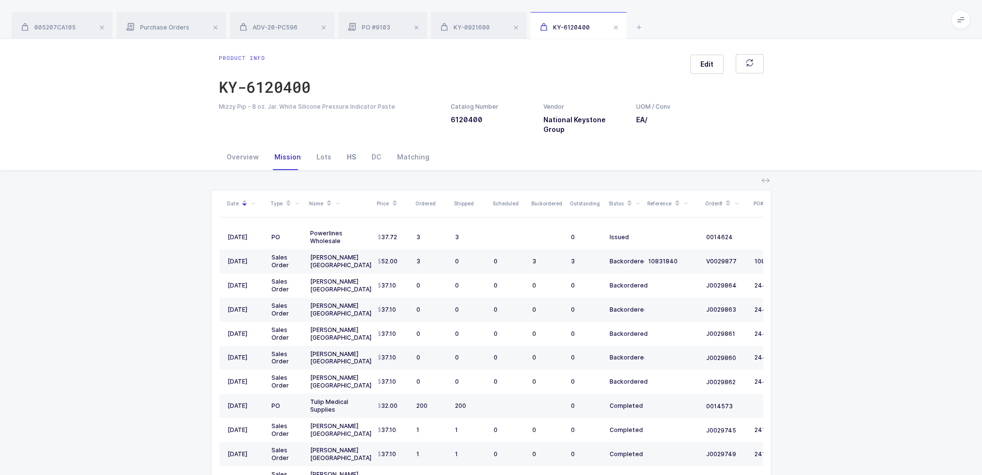
click at [351, 146] on div "HS" at bounding box center [351, 157] width 25 height 26
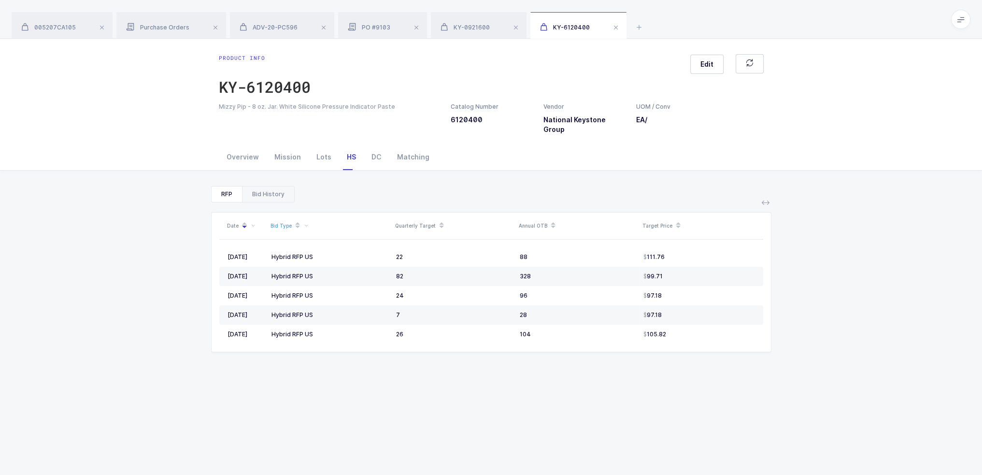
click at [265, 187] on div "Bid History" at bounding box center [268, 194] width 52 height 15
click at [229, 187] on div "RFP" at bounding box center [227, 194] width 30 height 15
drag, startPoint x: 272, startPoint y: 246, endPoint x: 702, endPoint y: 250, distance: 429.6
click at [469, 250] on tr "[DATE] Hybrid RFP US 22 88 111.76" at bounding box center [491, 256] width 544 height 19
click at [469, 253] on div "111.76" at bounding box center [700, 257] width 112 height 8
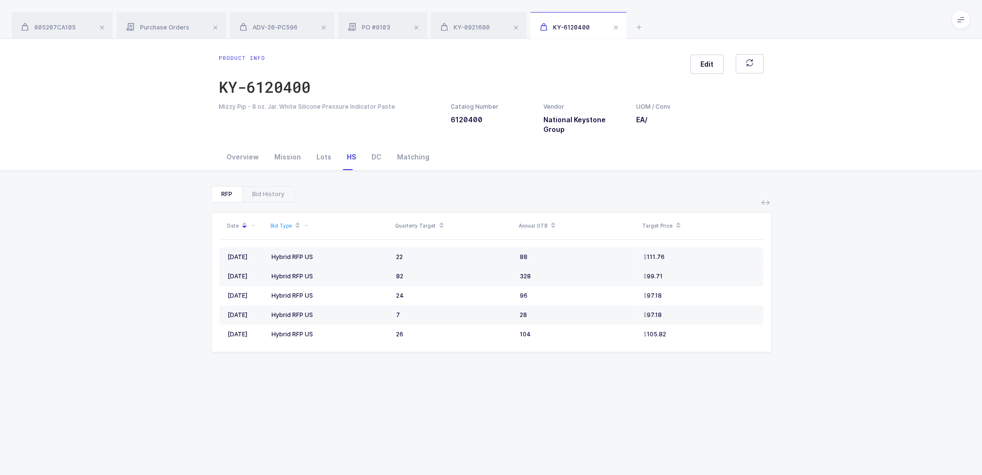
drag, startPoint x: 708, startPoint y: 258, endPoint x: 700, endPoint y: 245, distance: 15.0
click at [469, 247] on td "111.76" at bounding box center [702, 256] width 124 height 19
click at [469, 253] on div "111.76" at bounding box center [700, 257] width 112 height 8
drag, startPoint x: 704, startPoint y: 255, endPoint x: 689, endPoint y: 260, distance: 15.9
click at [469, 260] on td "111.76" at bounding box center [702, 256] width 124 height 19
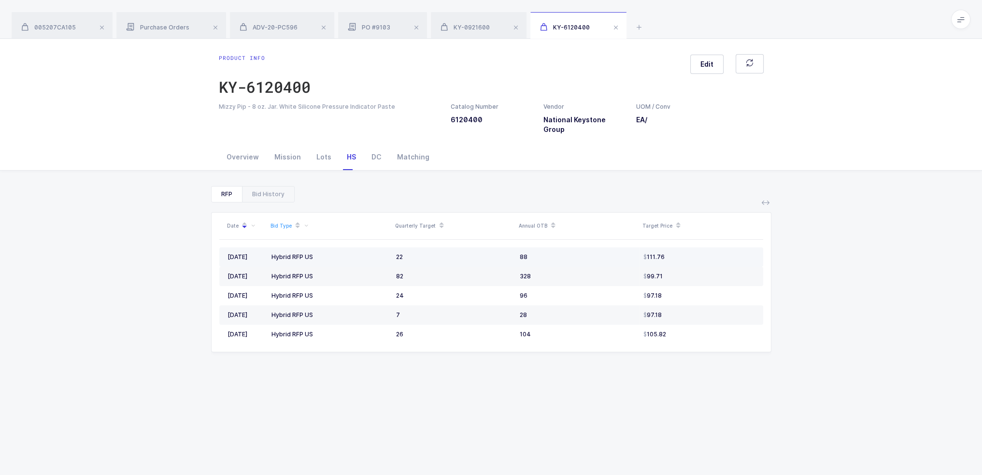
click at [469, 260] on td "111.76" at bounding box center [702, 256] width 124 height 19
drag, startPoint x: 696, startPoint y: 256, endPoint x: 670, endPoint y: 255, distance: 26.1
click at [469, 255] on td "111.76" at bounding box center [702, 256] width 124 height 19
drag, startPoint x: 682, startPoint y: 254, endPoint x: 718, endPoint y: 274, distance: 41.1
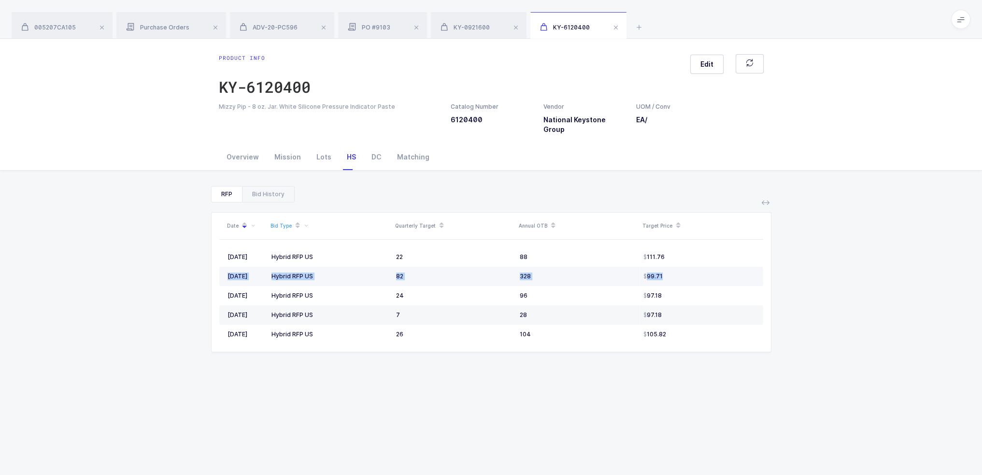
click at [469, 274] on tbody "[DATE] Hybrid RFP US 22 88 111.76 [DATE] Hybrid RFP US 82 328 99.71 [DATE] Hybr…" at bounding box center [491, 295] width 544 height 97
click at [469, 173] on div "RFP Bid History Date Bid Type Quarterly Target Annual OTB Target Price [DATE] H…" at bounding box center [491, 376] width 967 height 410
drag, startPoint x: 274, startPoint y: 310, endPoint x: 327, endPoint y: 310, distance: 52.2
click at [327, 311] on div "Hybrid RFP US" at bounding box center [330, 315] width 117 height 8
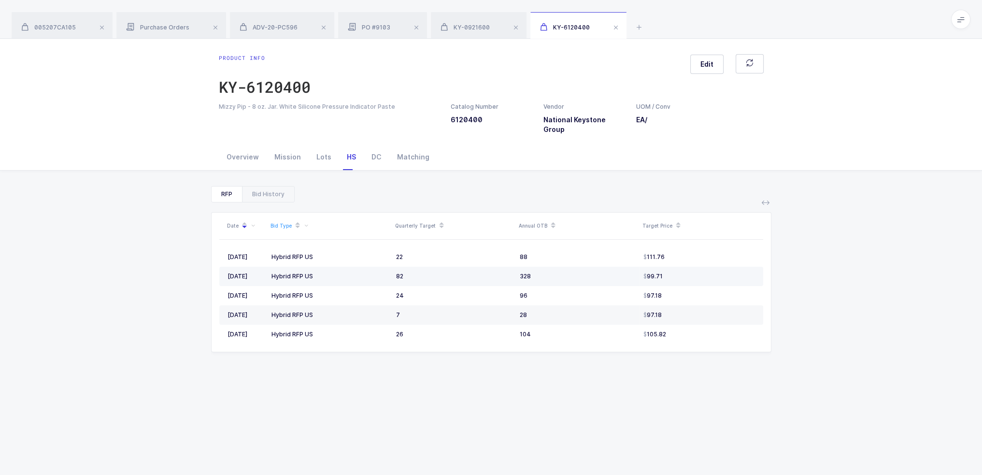
click at [336, 273] on div "Hybrid RFP US" at bounding box center [330, 277] width 117 height 8
drag, startPoint x: 342, startPoint y: 268, endPoint x: 287, endPoint y: 268, distance: 55.6
click at [287, 273] on div "Hybrid RFP US" at bounding box center [330, 277] width 117 height 8
click at [273, 187] on div "Bid History" at bounding box center [268, 194] width 52 height 15
drag, startPoint x: 271, startPoint y: 305, endPoint x: 574, endPoint y: 307, distance: 303.5
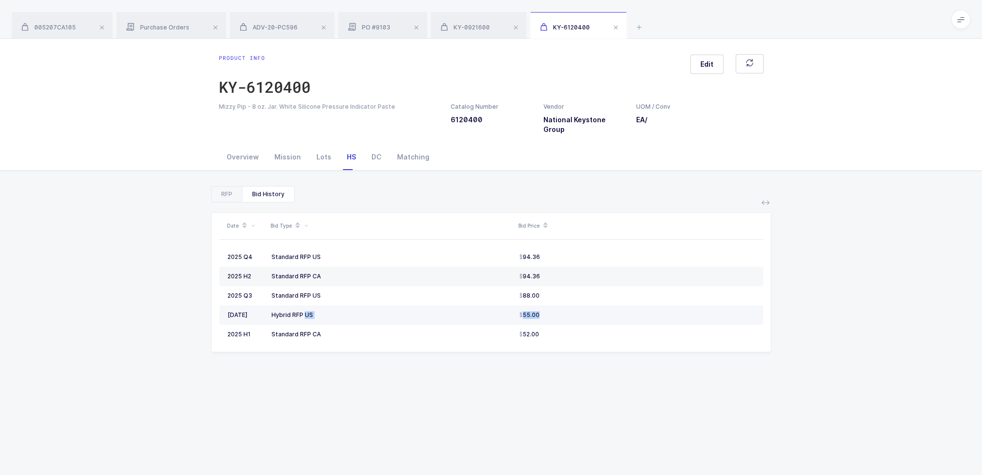
click at [469, 307] on tr "[DATE] Hybrid RFP US 55.00" at bounding box center [491, 314] width 544 height 19
click at [469, 311] on div "55.00" at bounding box center [637, 315] width 236 height 8
drag, startPoint x: 574, startPoint y: 306, endPoint x: 273, endPoint y: 308, distance: 301.1
click at [274, 308] on tr "[DATE] Hybrid RFP US 55.00" at bounding box center [491, 314] width 544 height 19
click at [273, 311] on div "Hybrid RFP US" at bounding box center [392, 315] width 240 height 8
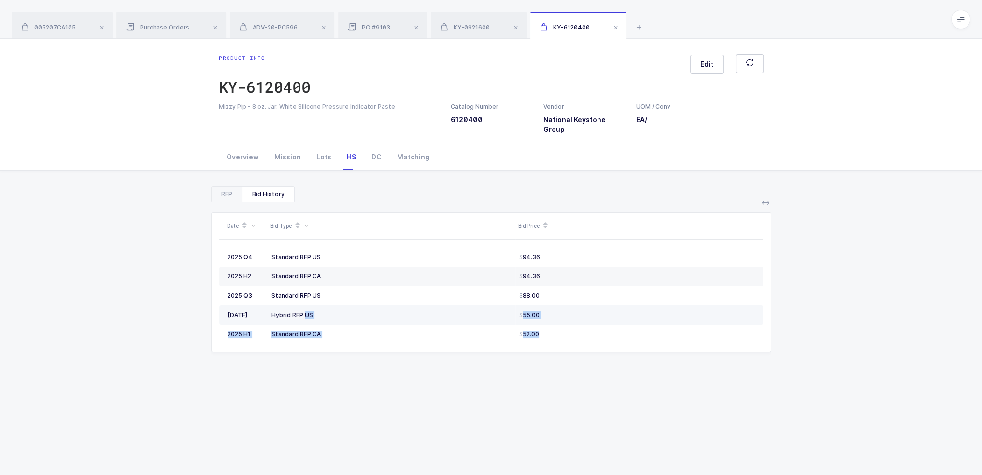
drag, startPoint x: 272, startPoint y: 305, endPoint x: 555, endPoint y: 311, distance: 283.2
click at [469, 313] on tr "[DATE] Hybrid RFP US 55.00" at bounding box center [491, 314] width 544 height 19
click at [469, 311] on td "55.00" at bounding box center [640, 314] width 248 height 19
